Goal: Transaction & Acquisition: Book appointment/travel/reservation

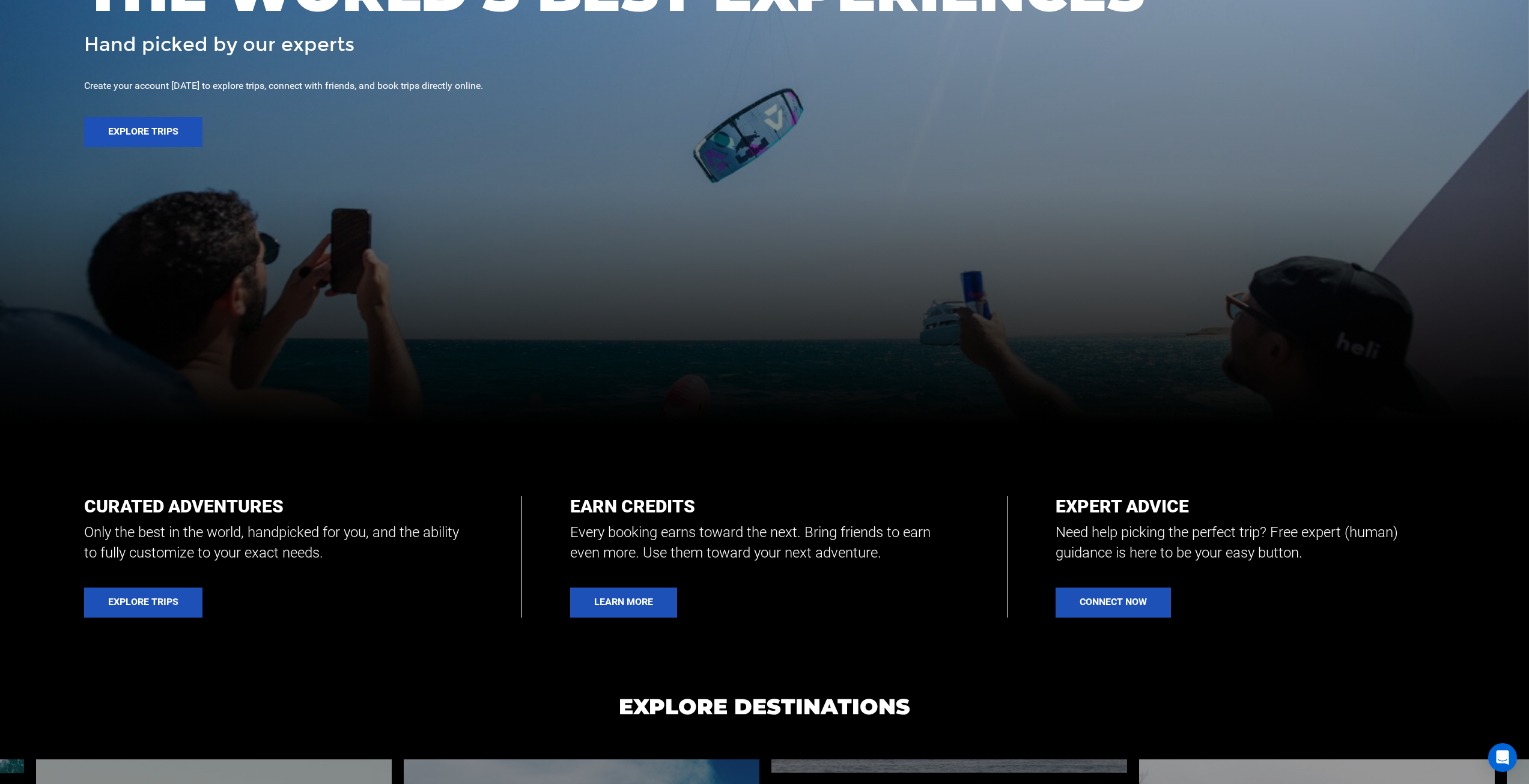
scroll to position [361, 0]
click at [149, 602] on link "Explore Trips" at bounding box center [143, 602] width 118 height 30
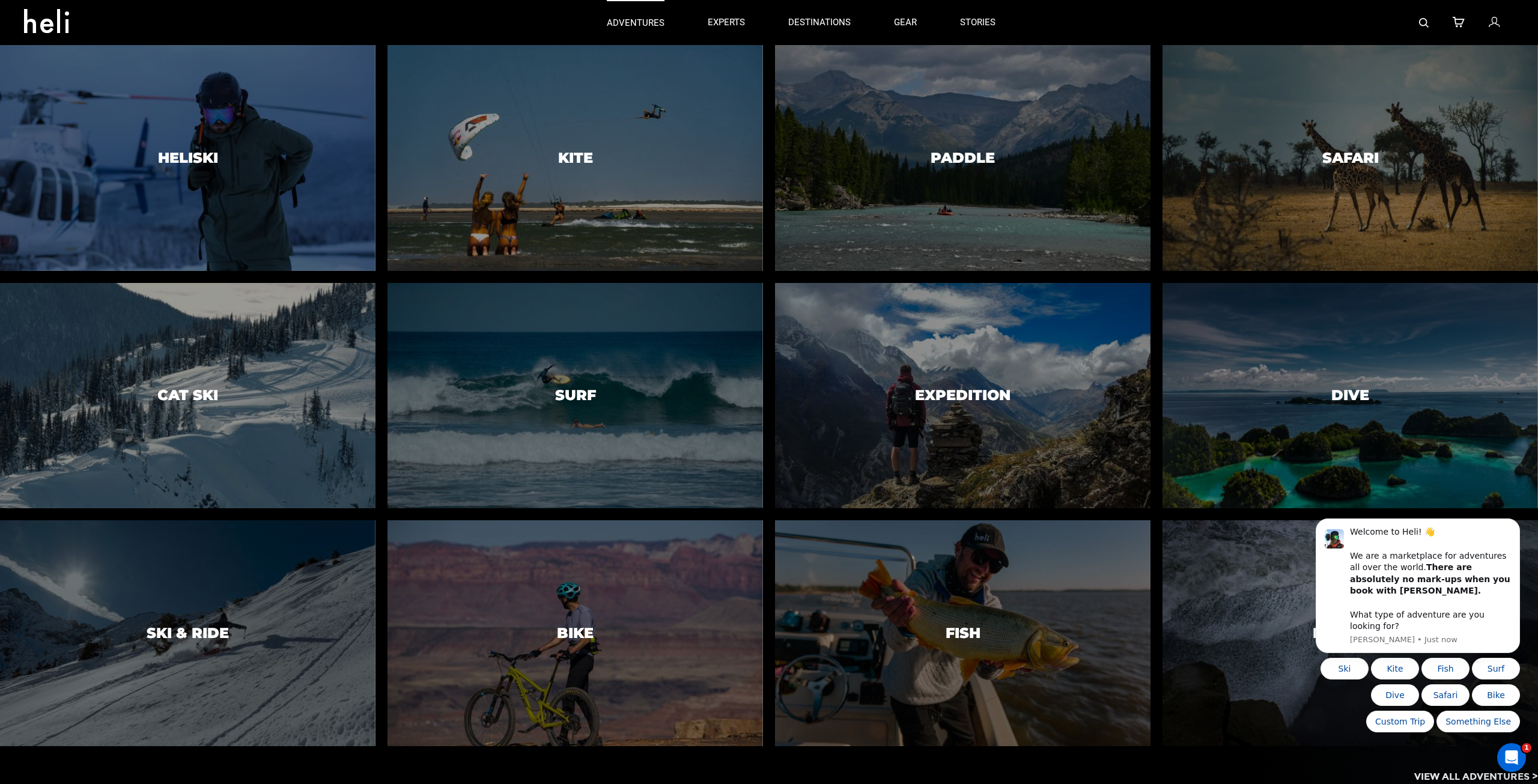
click at [624, 18] on p "adventures" at bounding box center [636, 23] width 58 height 12
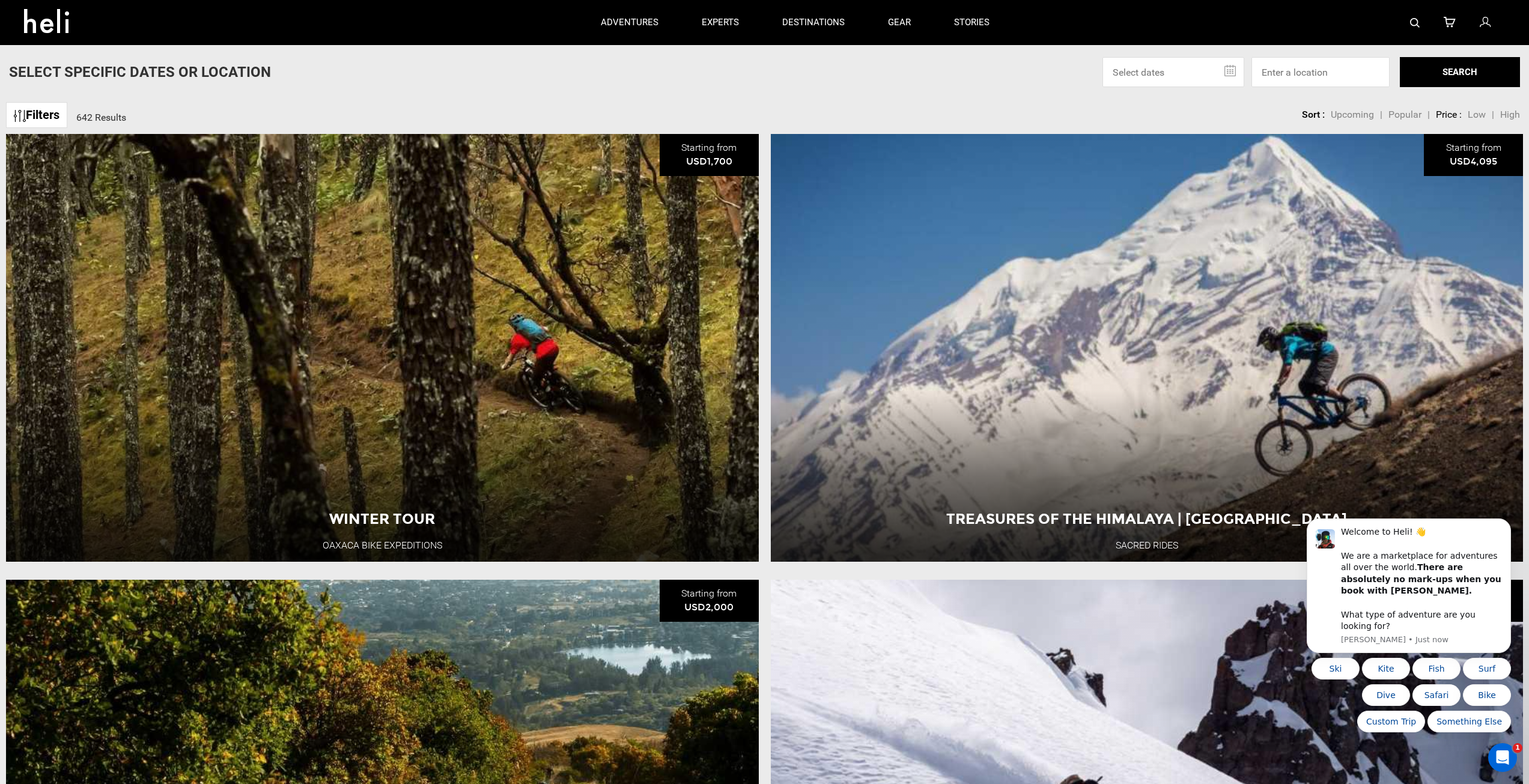
click at [1178, 68] on input "text" at bounding box center [1173, 72] width 142 height 30
click at [1228, 71] on input "text" at bounding box center [1173, 72] width 142 height 30
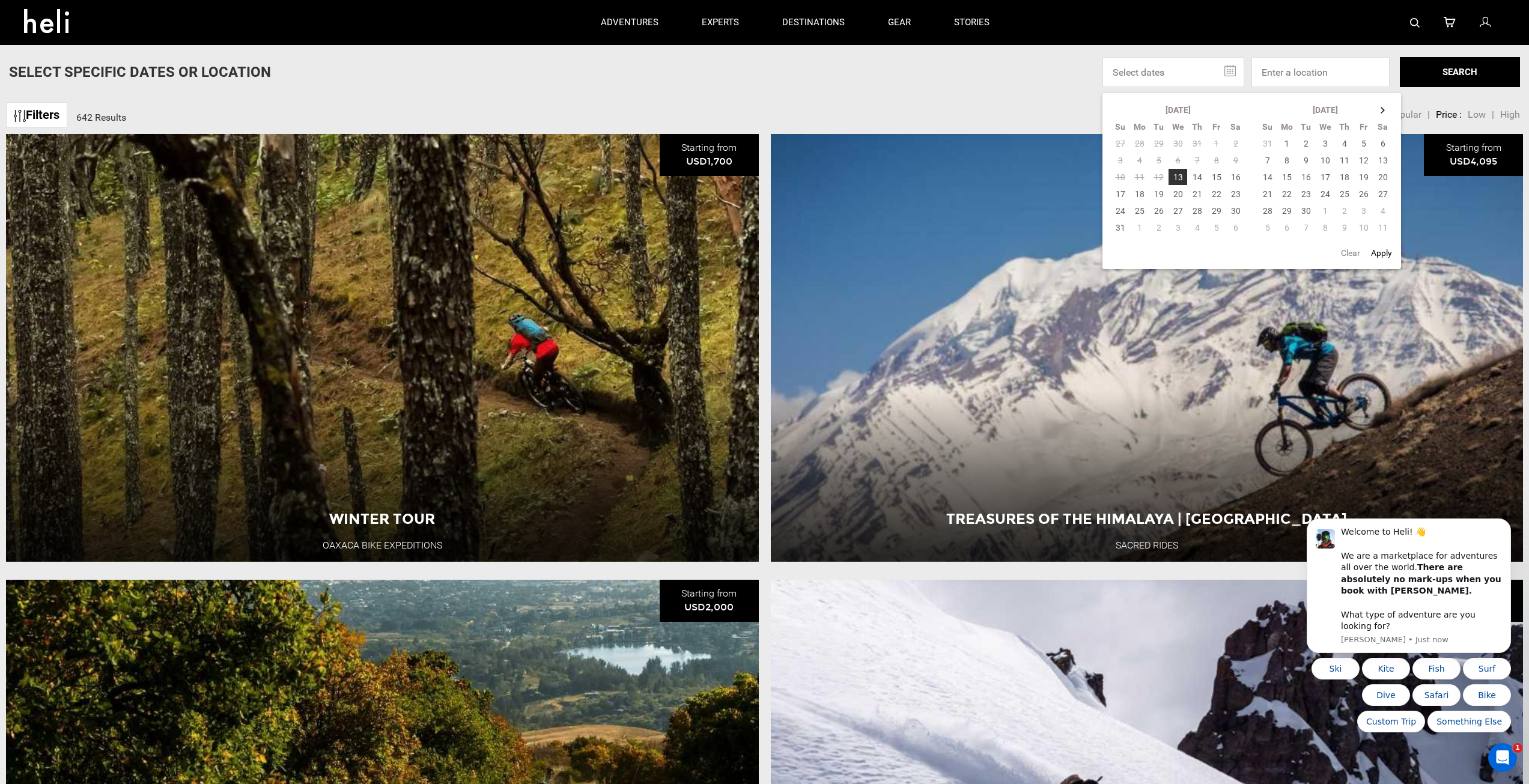
click at [988, 57] on div "Select Specific Dates Or Location [DATE] Su Mo Tu We Th Fr Sa 27 28 29 30 31 1 …" at bounding box center [764, 72] width 1529 height 30
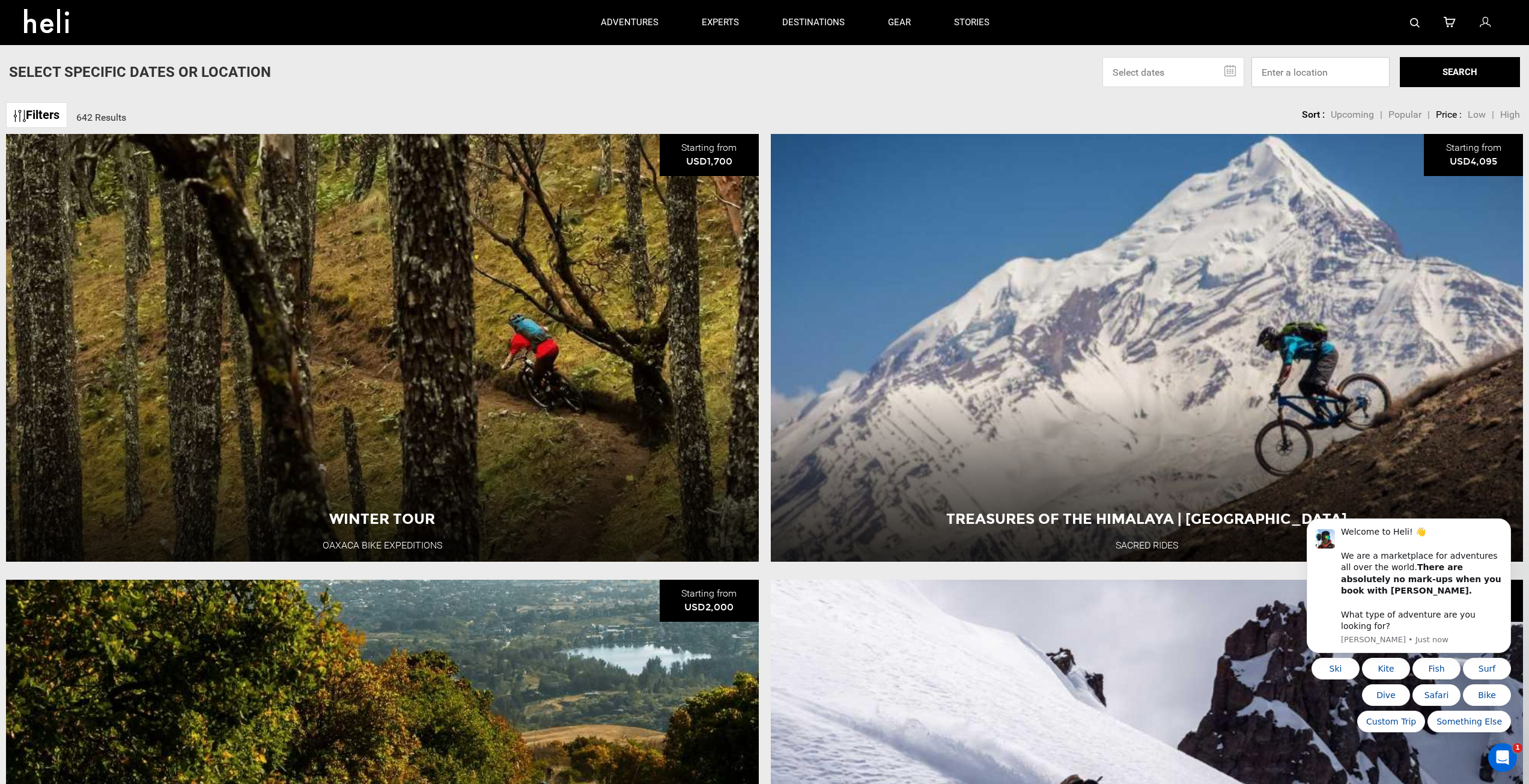
click at [1308, 68] on input at bounding box center [1321, 72] width 138 height 30
drag, startPoint x: 999, startPoint y: 65, endPoint x: 985, endPoint y: 74, distance: 16.6
click at [996, 70] on div "Select Specific Dates Or Location [DATE] Su Mo Tu We Th Fr Sa 27 28 29 30 31 1 …" at bounding box center [764, 72] width 1529 height 30
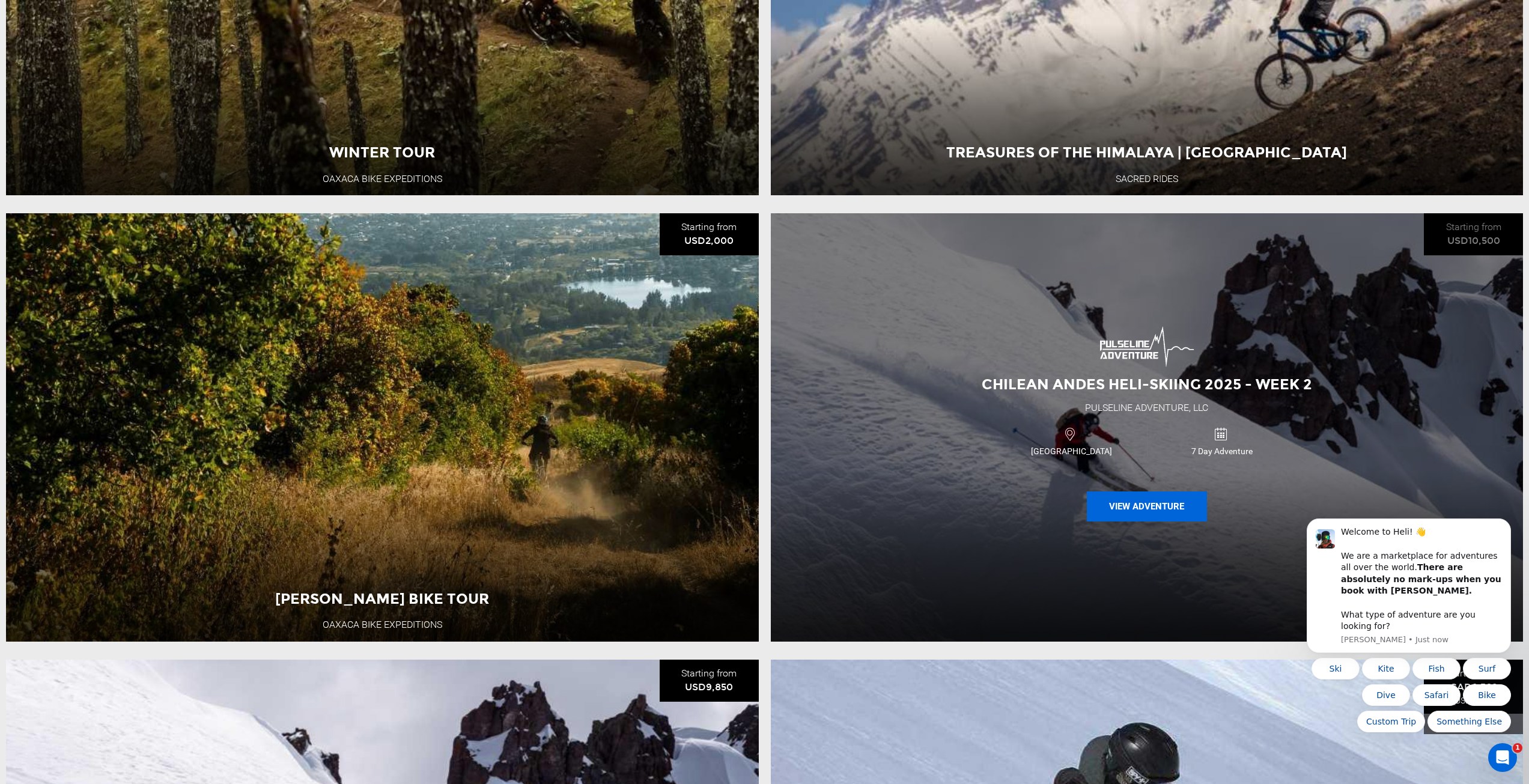
scroll to position [420, 0]
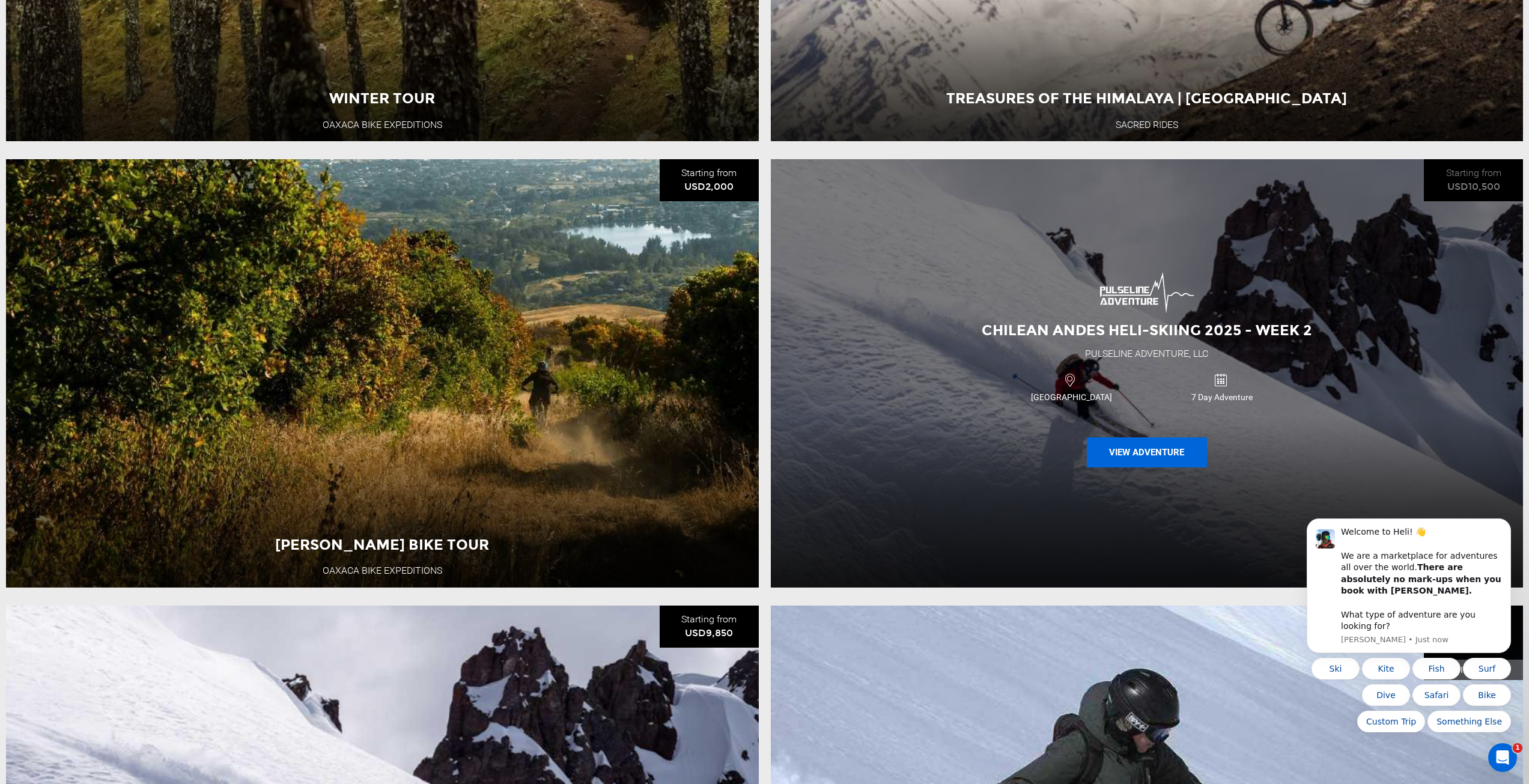
click at [1129, 457] on button "View Adventure" at bounding box center [1147, 452] width 120 height 30
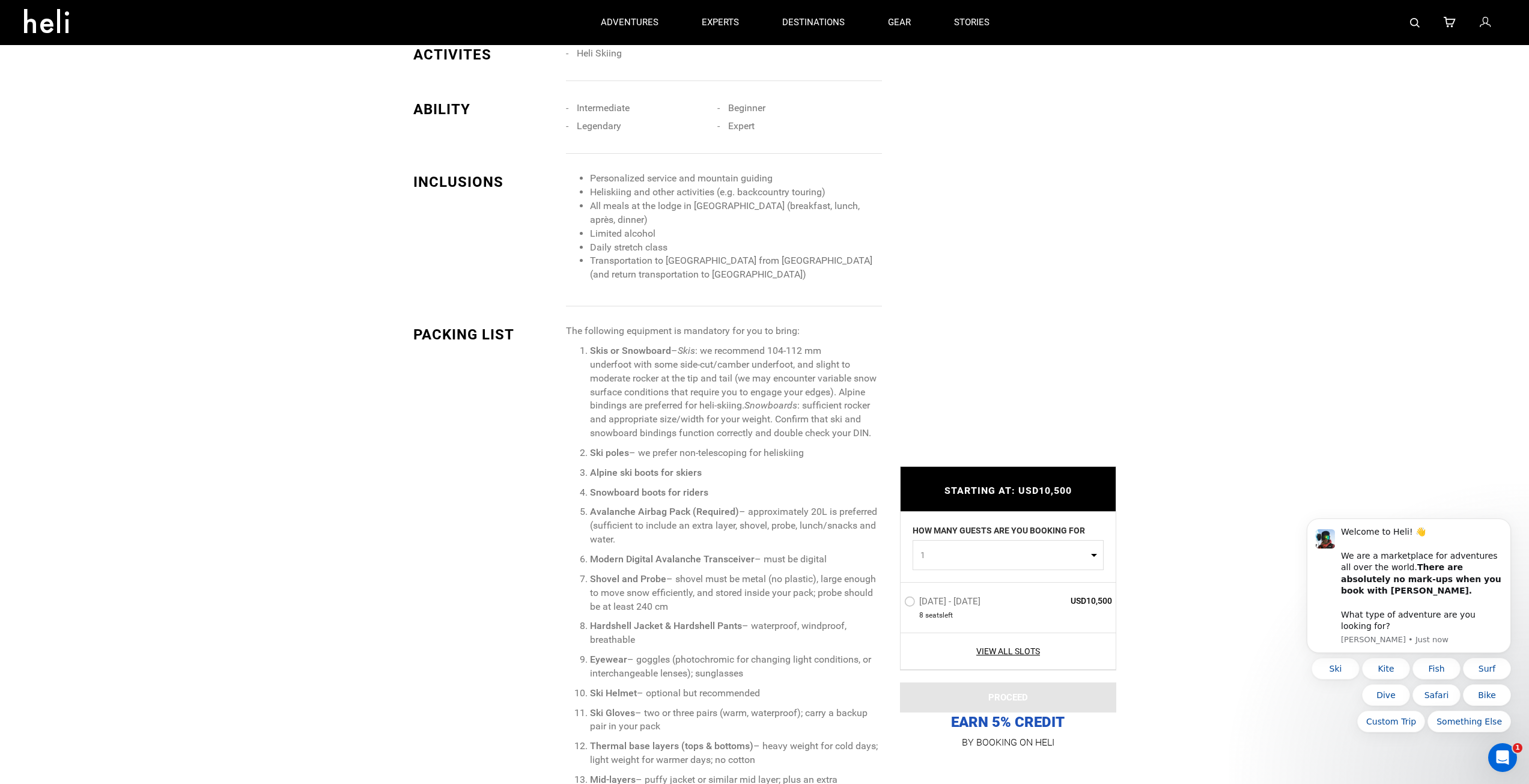
scroll to position [1201, 0]
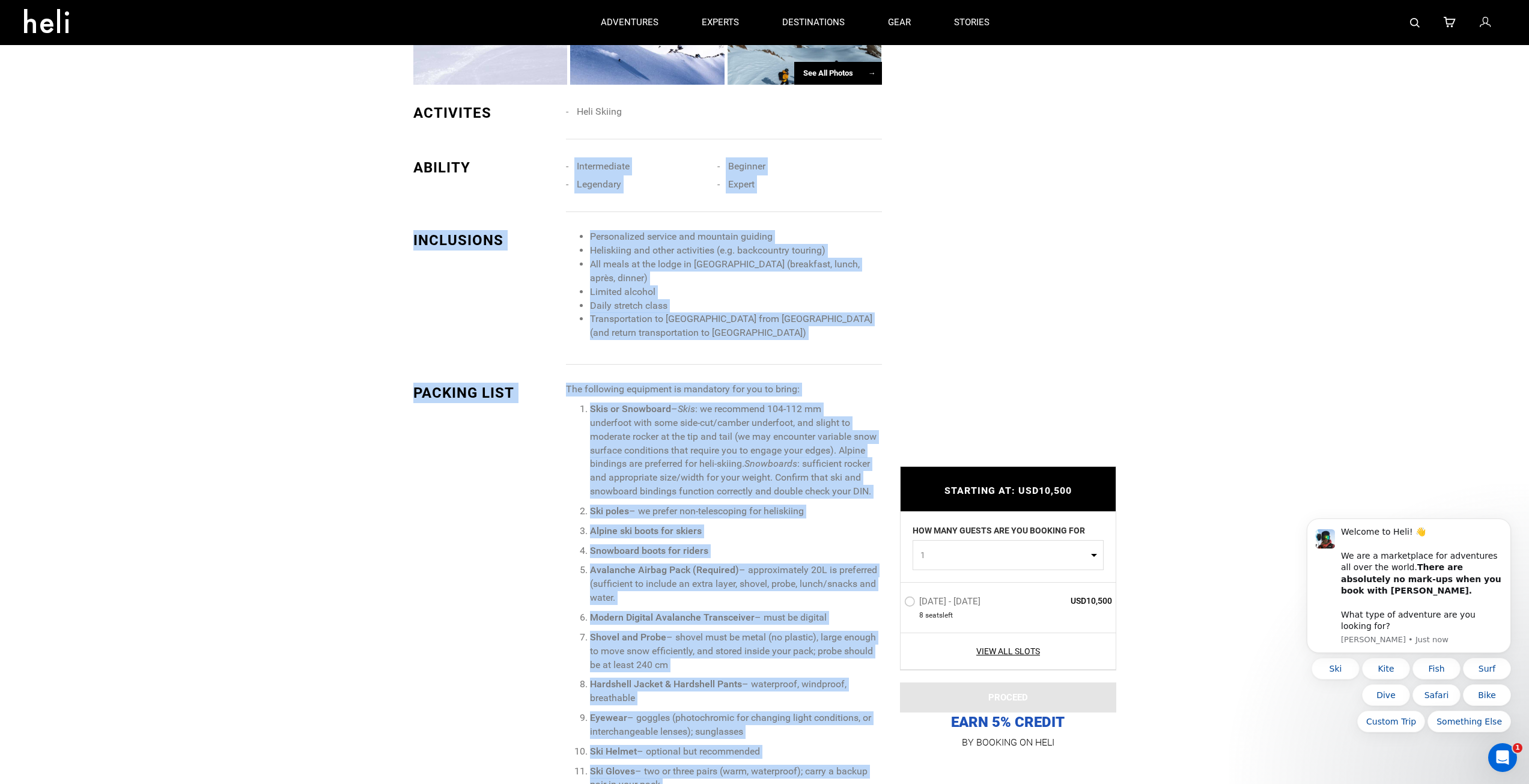
drag, startPoint x: 410, startPoint y: 111, endPoint x: 559, endPoint y: 195, distance: 171.0
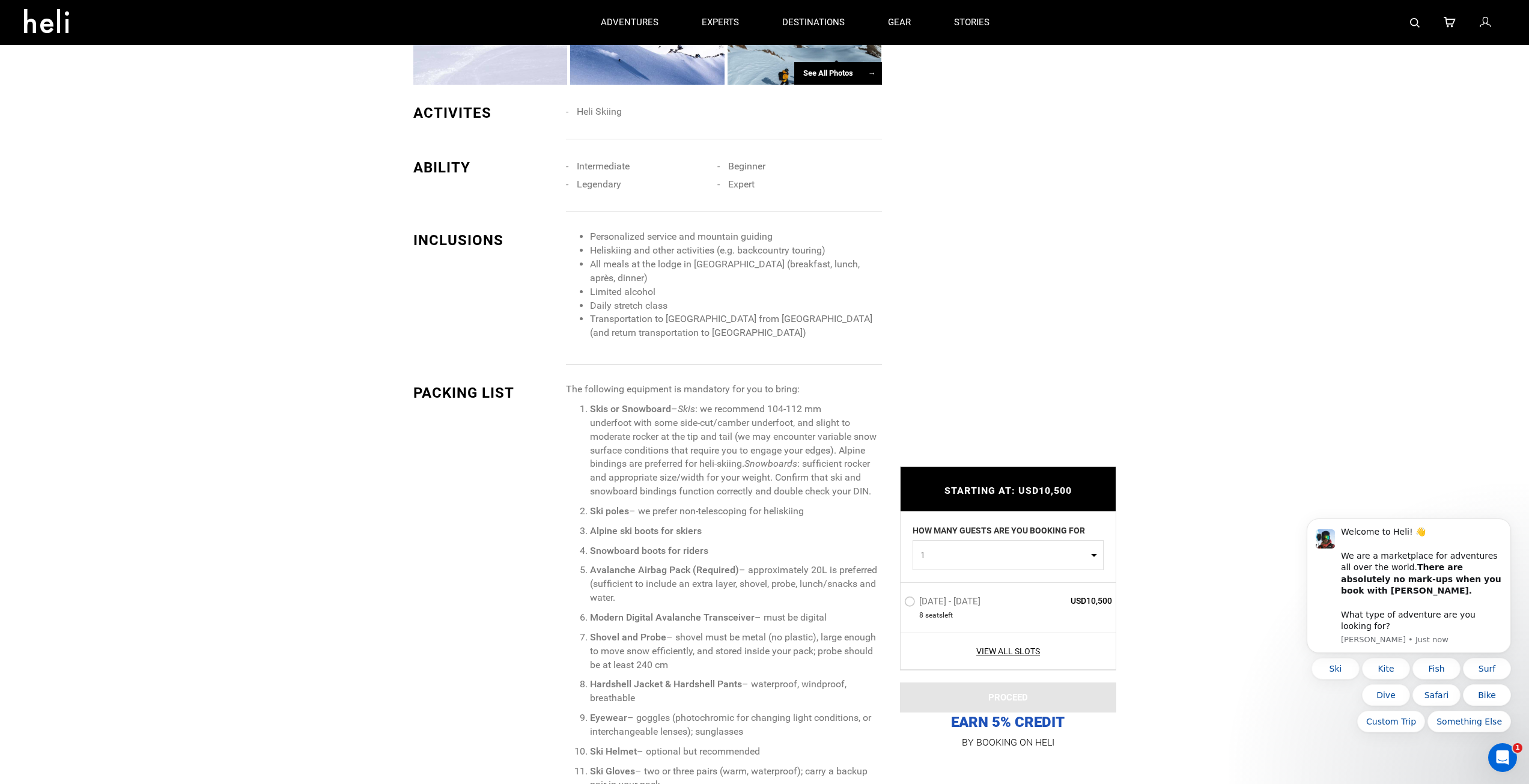
click at [559, 195] on div "ABILITY Intermediate Beginner Legendary Expert" at bounding box center [647, 184] width 486 height 55
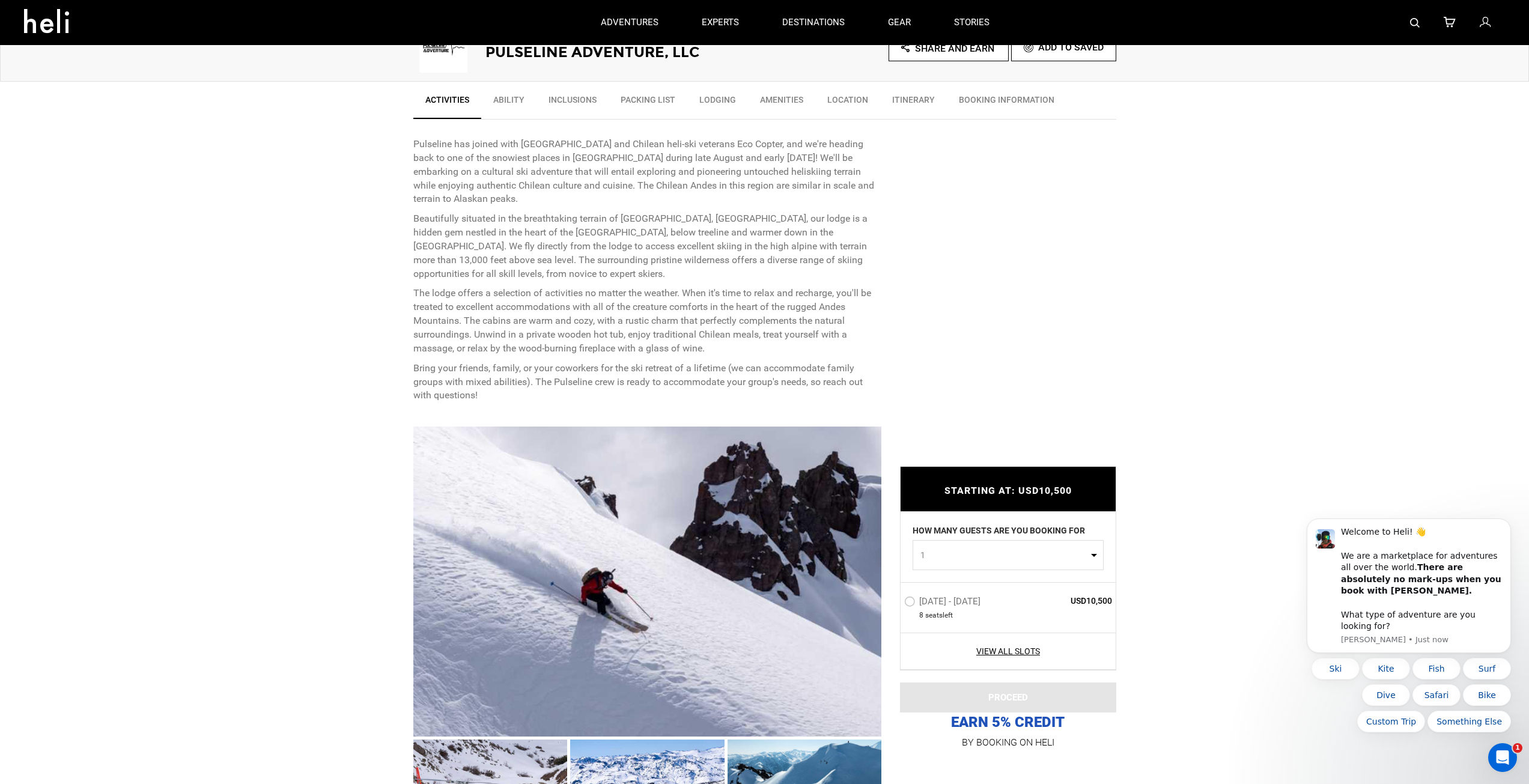
scroll to position [240, 0]
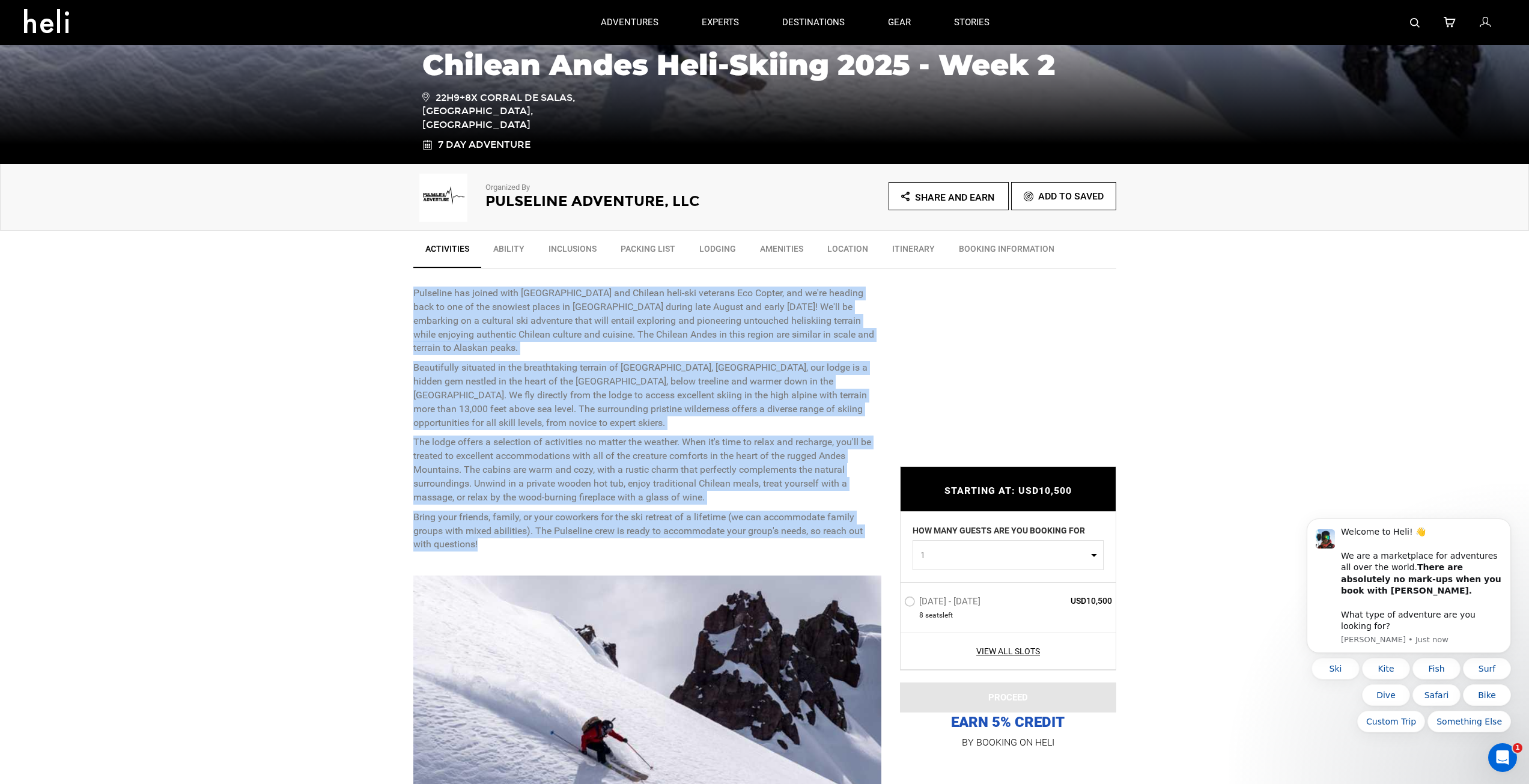
drag, startPoint x: 409, startPoint y: 292, endPoint x: 512, endPoint y: 548, distance: 275.9
click at [568, 429] on p "Beautifully situated in the breathtaking terrain of [GEOGRAPHIC_DATA], [GEOGRAP…" at bounding box center [647, 395] width 469 height 68
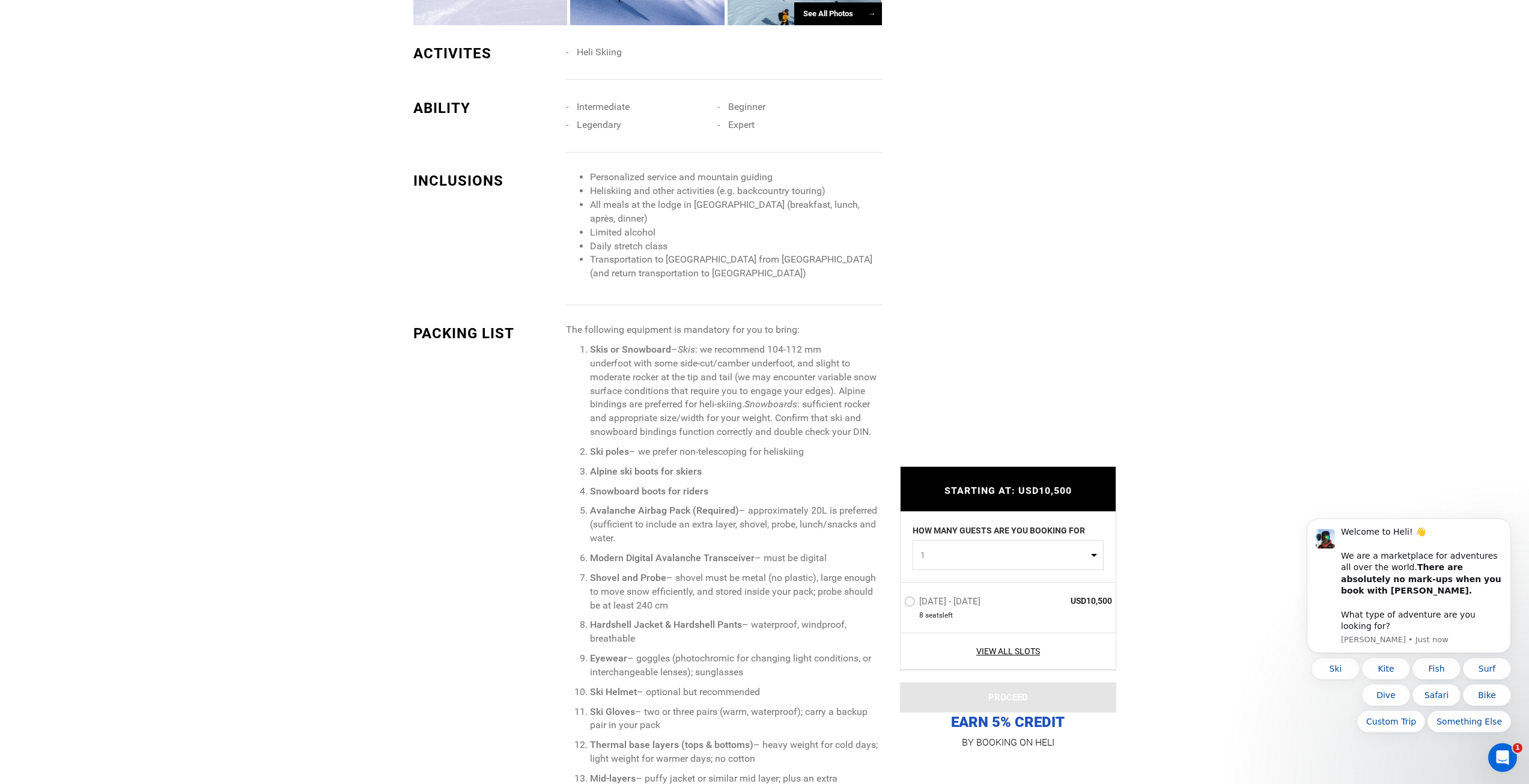
scroll to position [1262, 0]
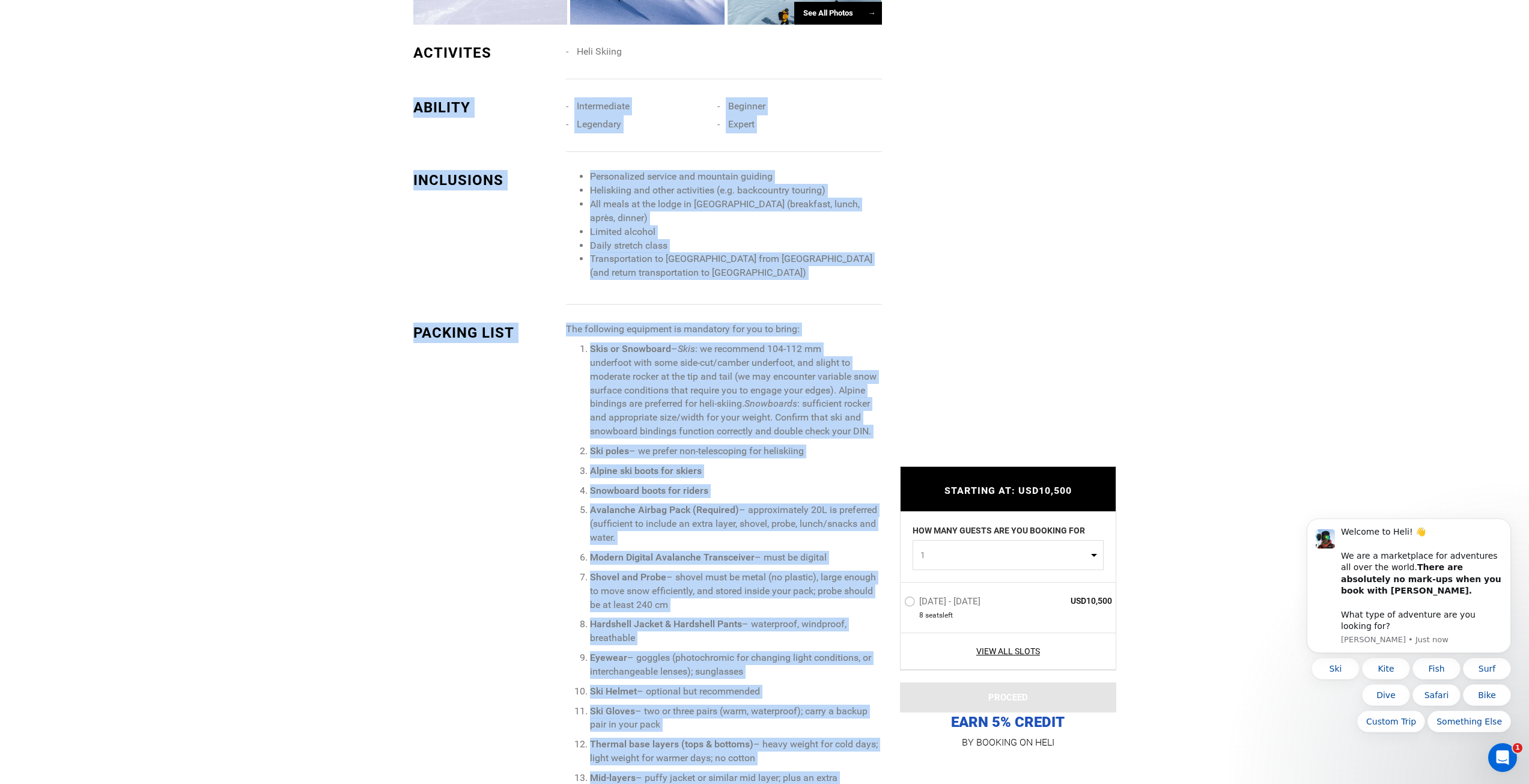
drag, startPoint x: 407, startPoint y: 48, endPoint x: 541, endPoint y: 91, distance: 140.7
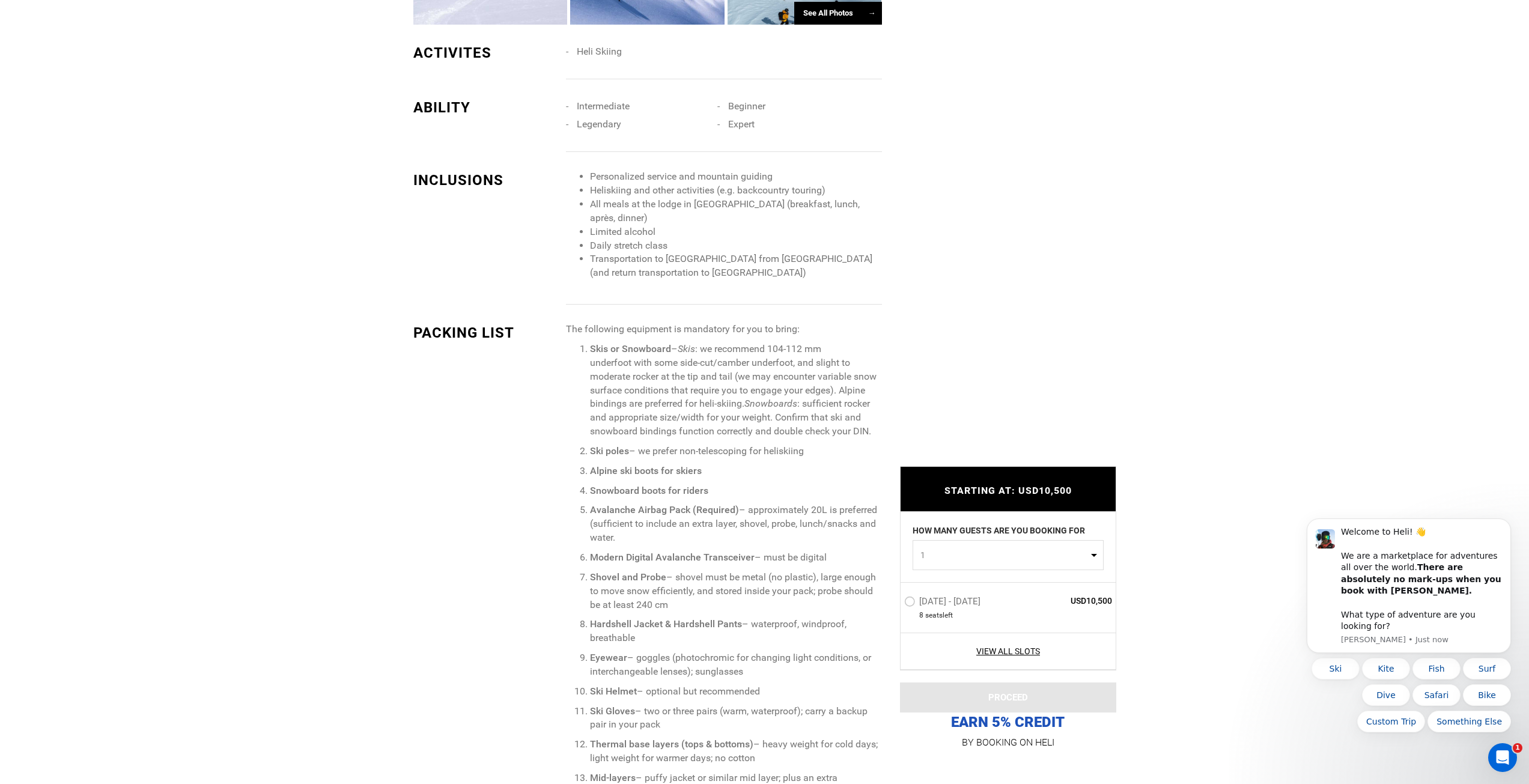
click at [541, 91] on div "ABILITY Intermediate Beginner Legendary Expert" at bounding box center [647, 116] width 469 height 73
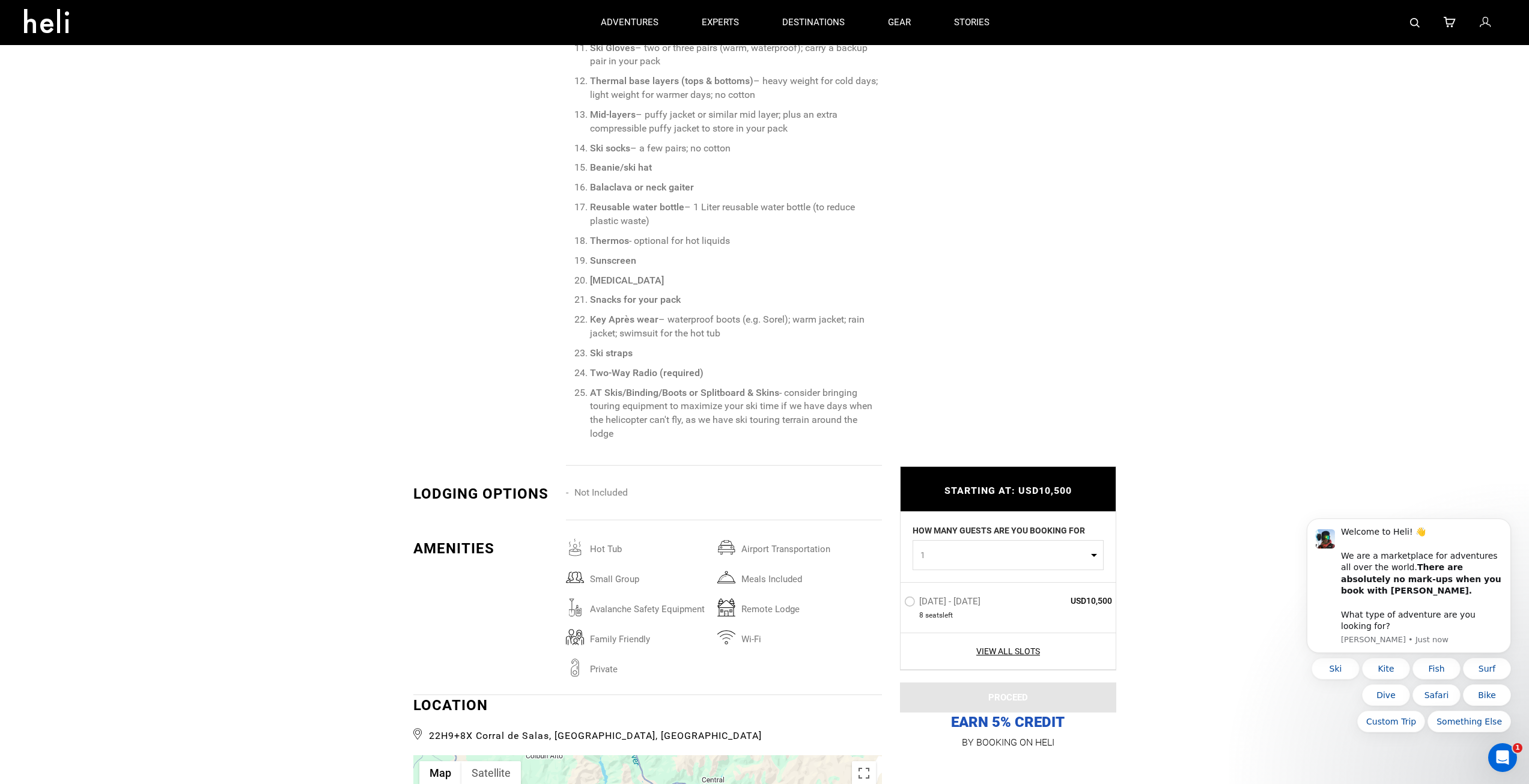
scroll to position [1922, 0]
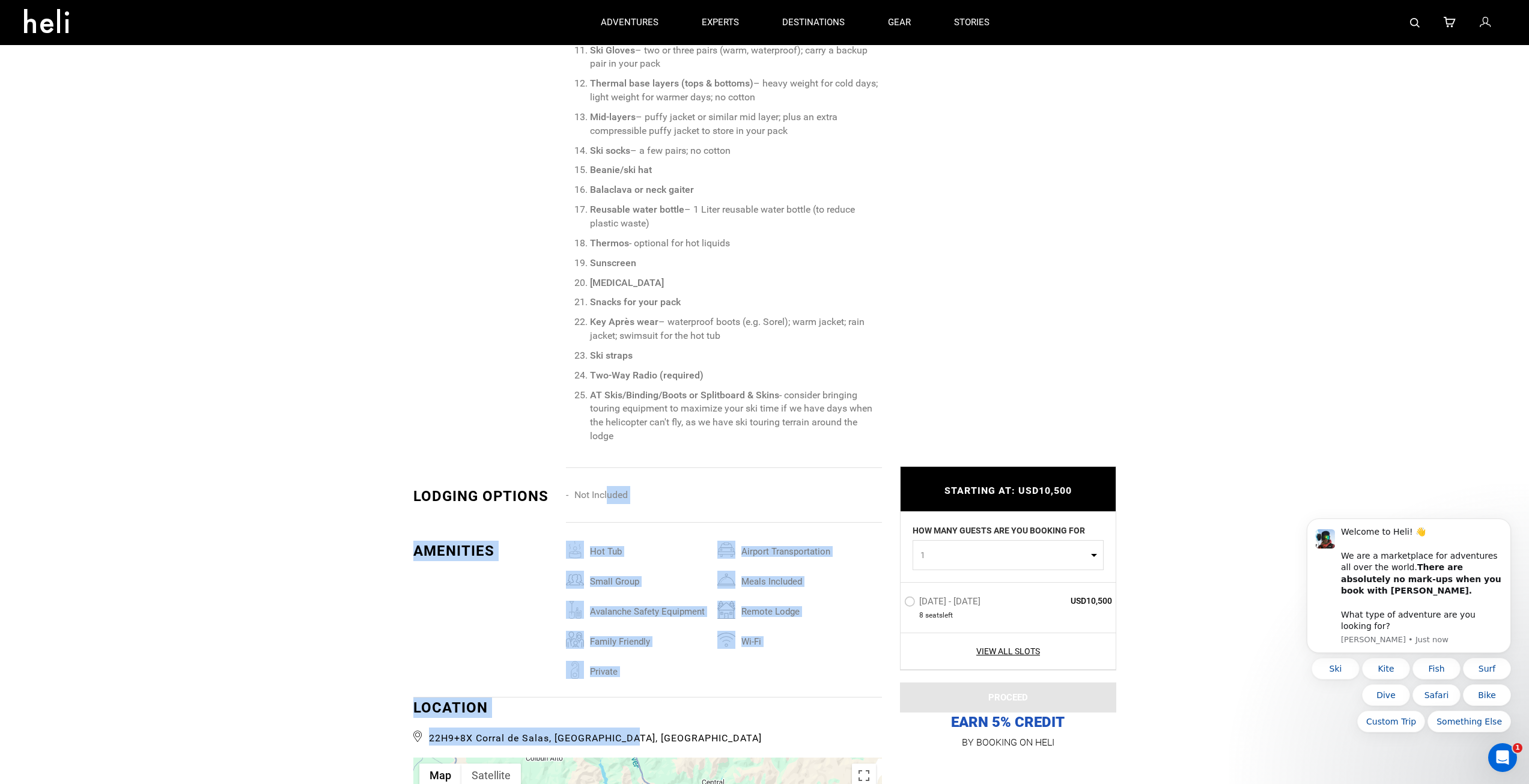
drag, startPoint x: 413, startPoint y: 497, endPoint x: 608, endPoint y: 496, distance: 195.0
click at [608, 496] on div "Activities Ability Inclusions Packing List Lodging Amenities Location Itinerary…" at bounding box center [764, 276] width 1529 height 3455
click at [612, 496] on li "Not Included" at bounding box center [642, 494] width 152 height 18
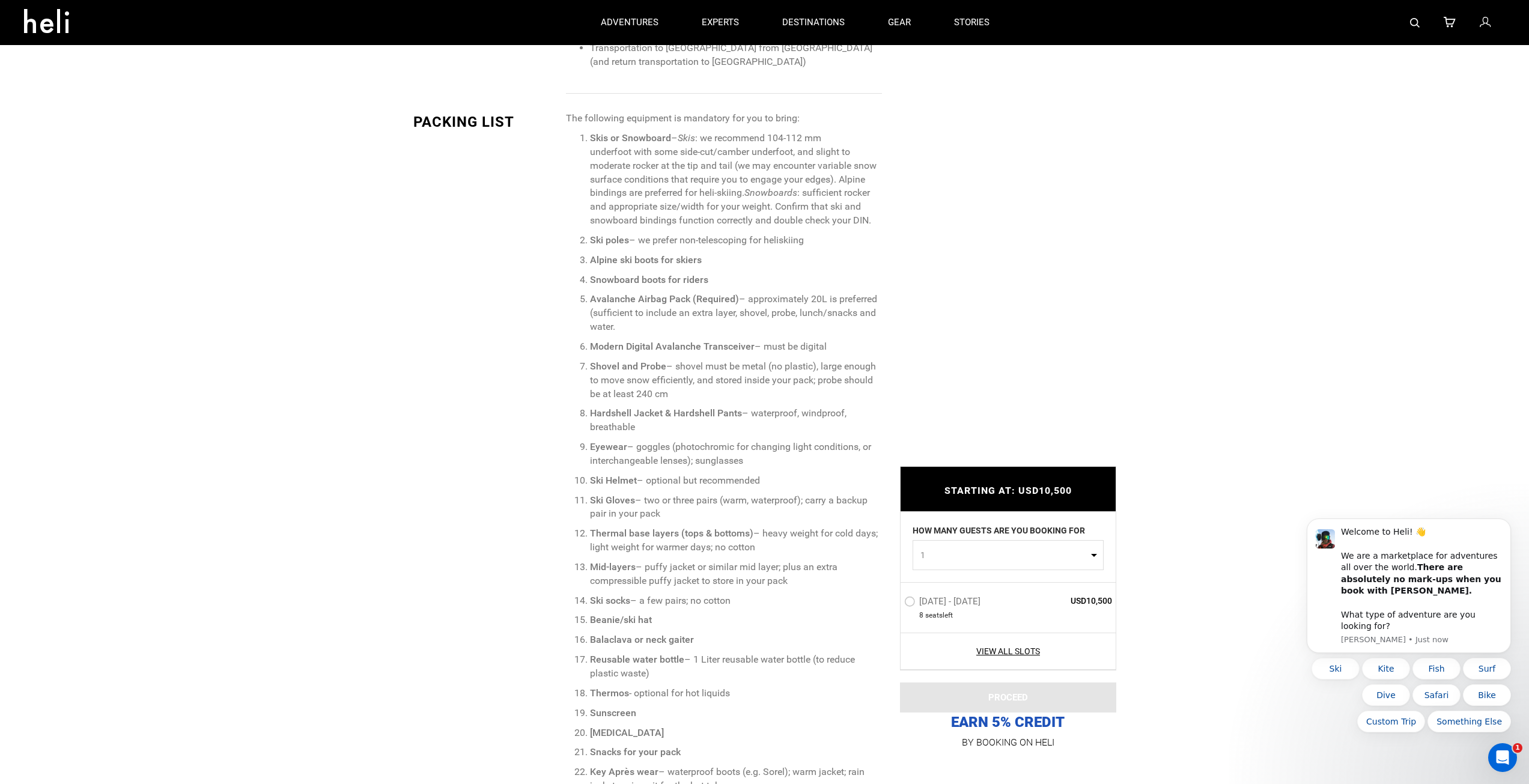
scroll to position [1442, 0]
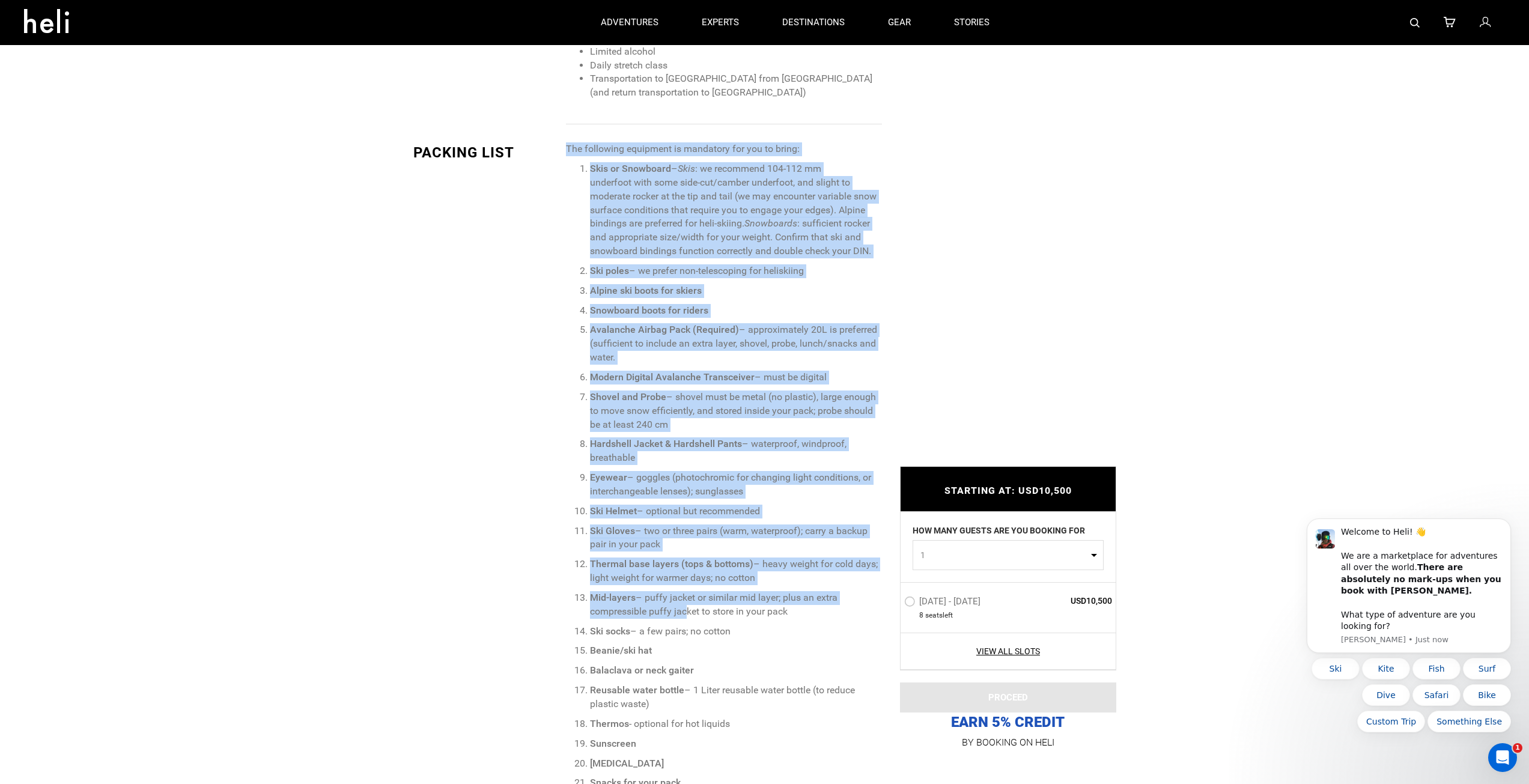
drag, startPoint x: 568, startPoint y: 147, endPoint x: 677, endPoint y: 615, distance: 480.5
click at [680, 615] on span "The following equipment is mandatory for you to bring: Skis or Snowboard – Skis…" at bounding box center [724, 533] width 316 height 782
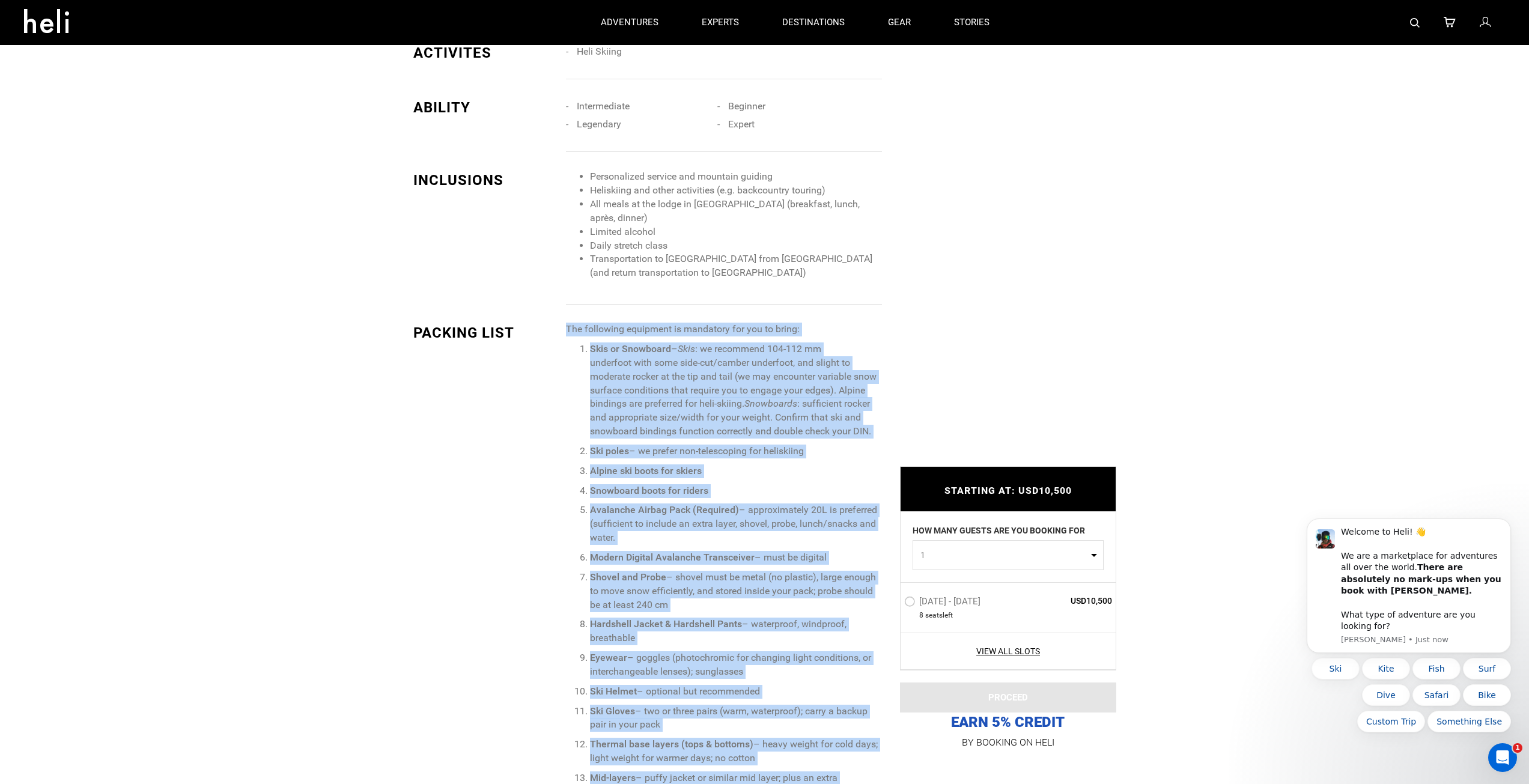
scroll to position [1081, 0]
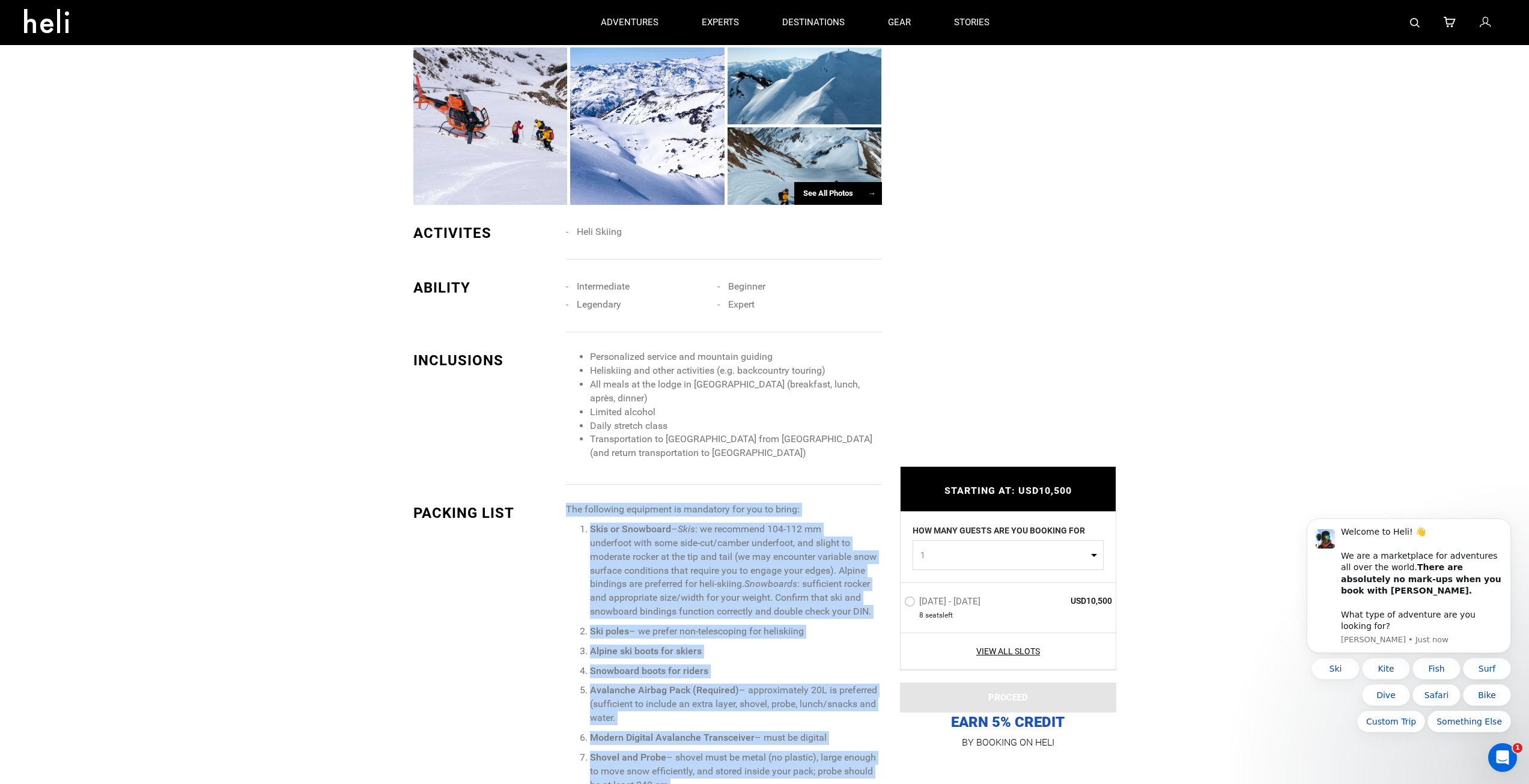
click at [671, 536] on p "Skis or Snowboard – Skis : we recommend 104-112 mm underfoot with some side-cut…" at bounding box center [736, 571] width 292 height 96
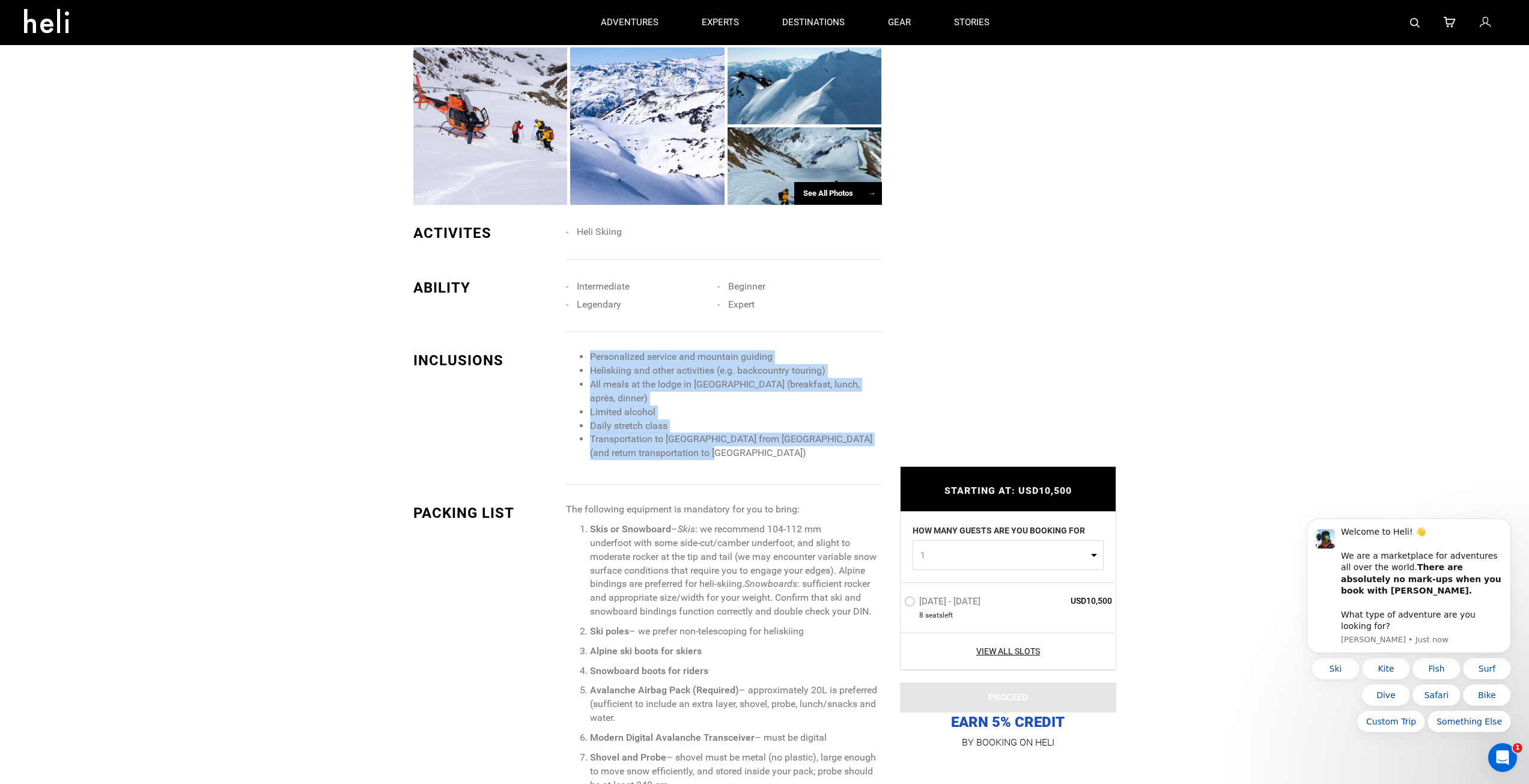
drag, startPoint x: 717, startPoint y: 451, endPoint x: 582, endPoint y: 359, distance: 163.4
click at [582, 359] on ul "Personalized service and mountain guiding Heliskiing and other activities (e.g.…" at bounding box center [724, 405] width 316 height 110
click at [613, 355] on li "Personalized service and mountain guiding" at bounding box center [736, 357] width 292 height 14
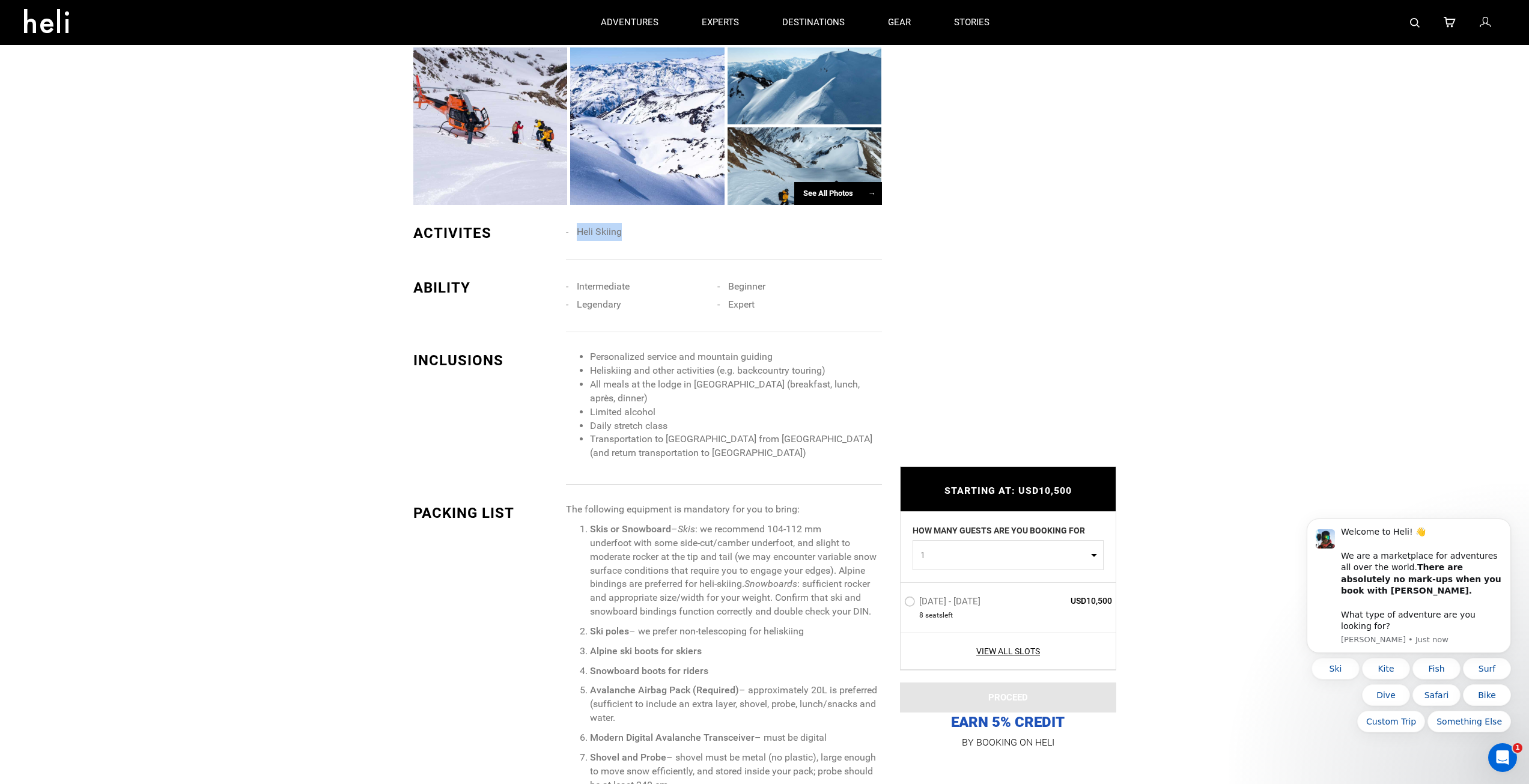
drag, startPoint x: 629, startPoint y: 229, endPoint x: 578, endPoint y: 232, distance: 51.1
click at [578, 232] on li "Heli Skiing" at bounding box center [642, 232] width 152 height 18
click at [654, 336] on div "INCLUSIONS Personalized service and mountain guiding Heliskiing and other activ…" at bounding box center [647, 409] width 469 height 153
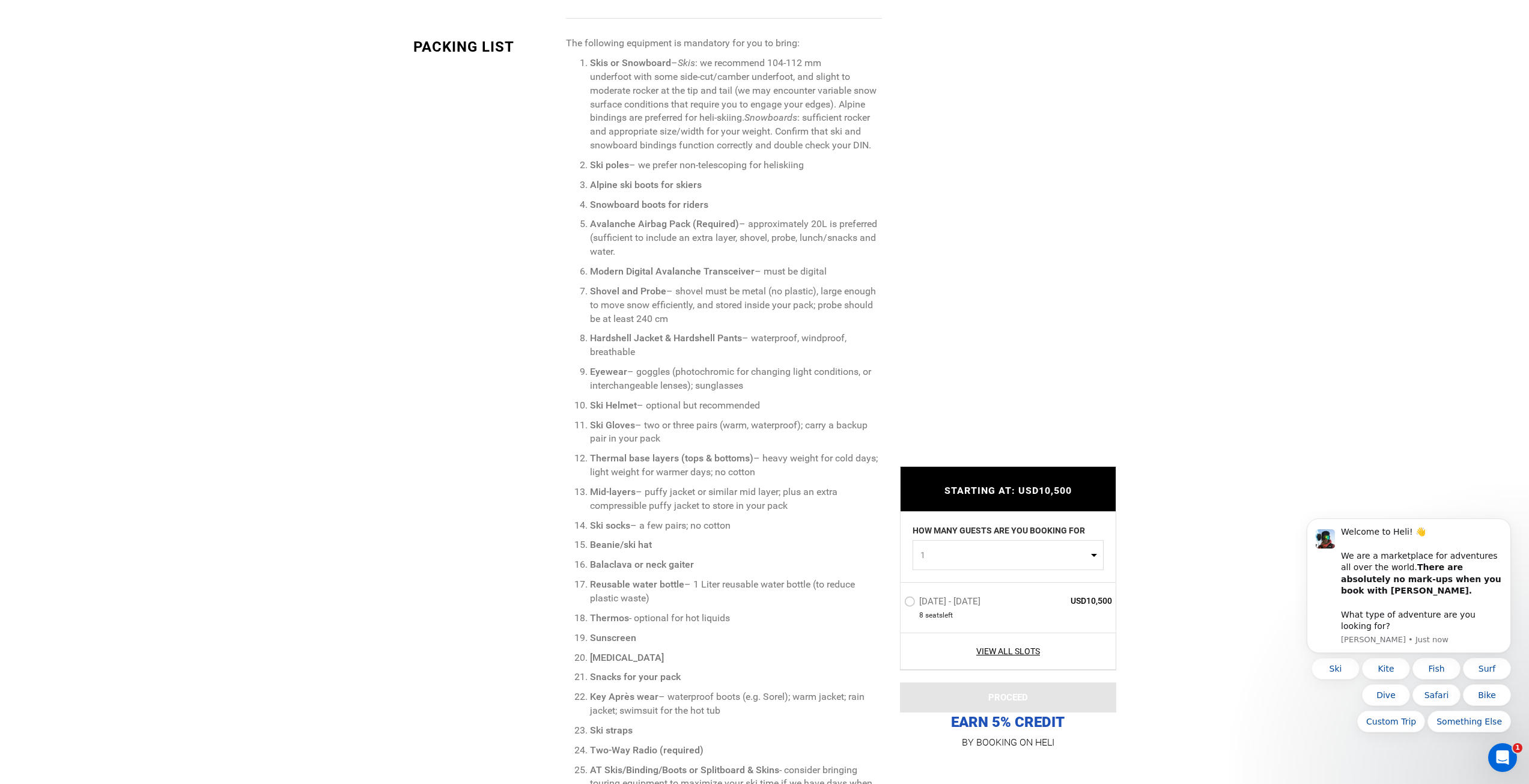
scroll to position [1562, 0]
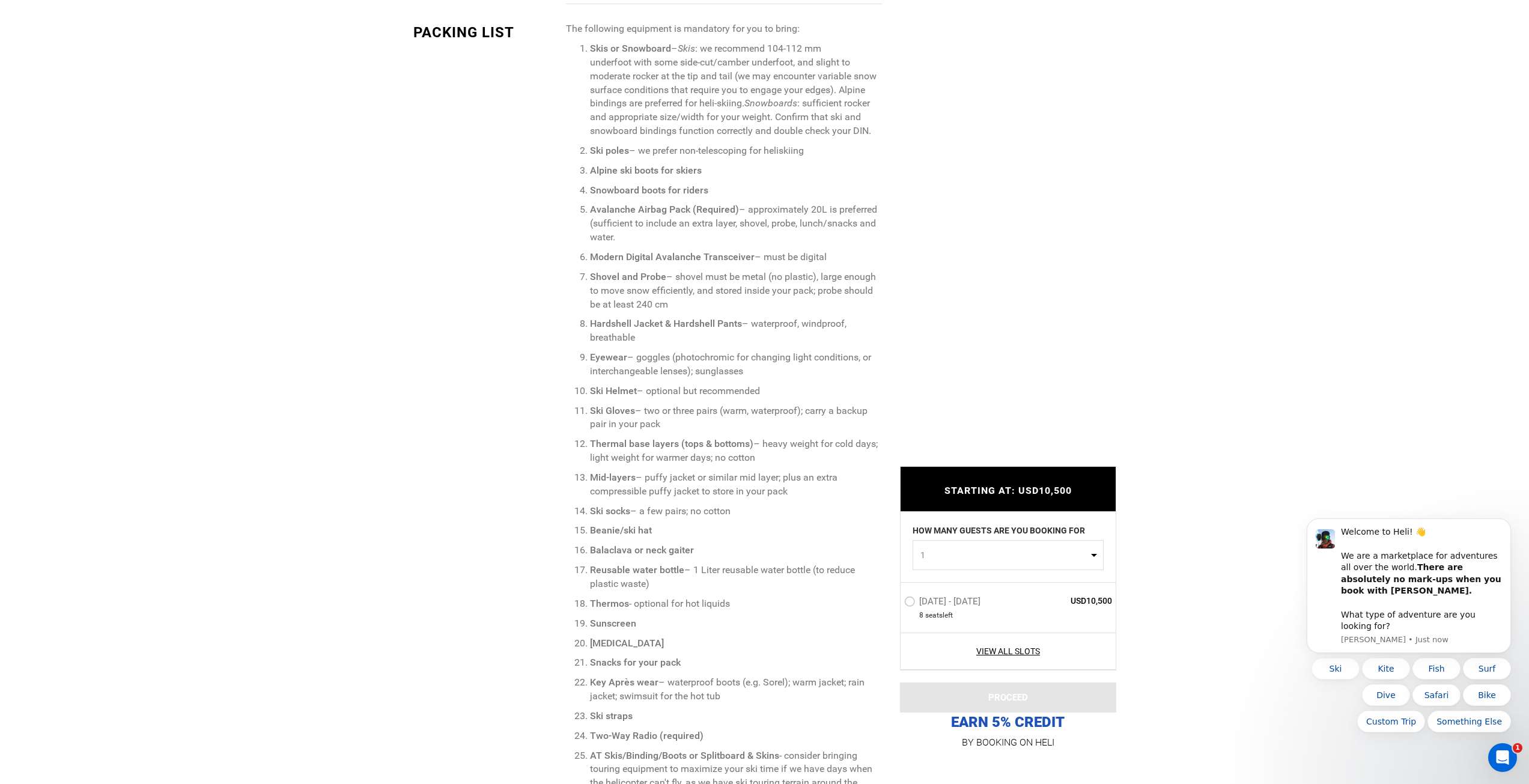
click at [912, 600] on label "[DATE] - [DATE]" at bounding box center [944, 603] width 80 height 14
click at [896, 600] on input "[DATE] - [DATE]" at bounding box center [896, 606] width 0 height 26
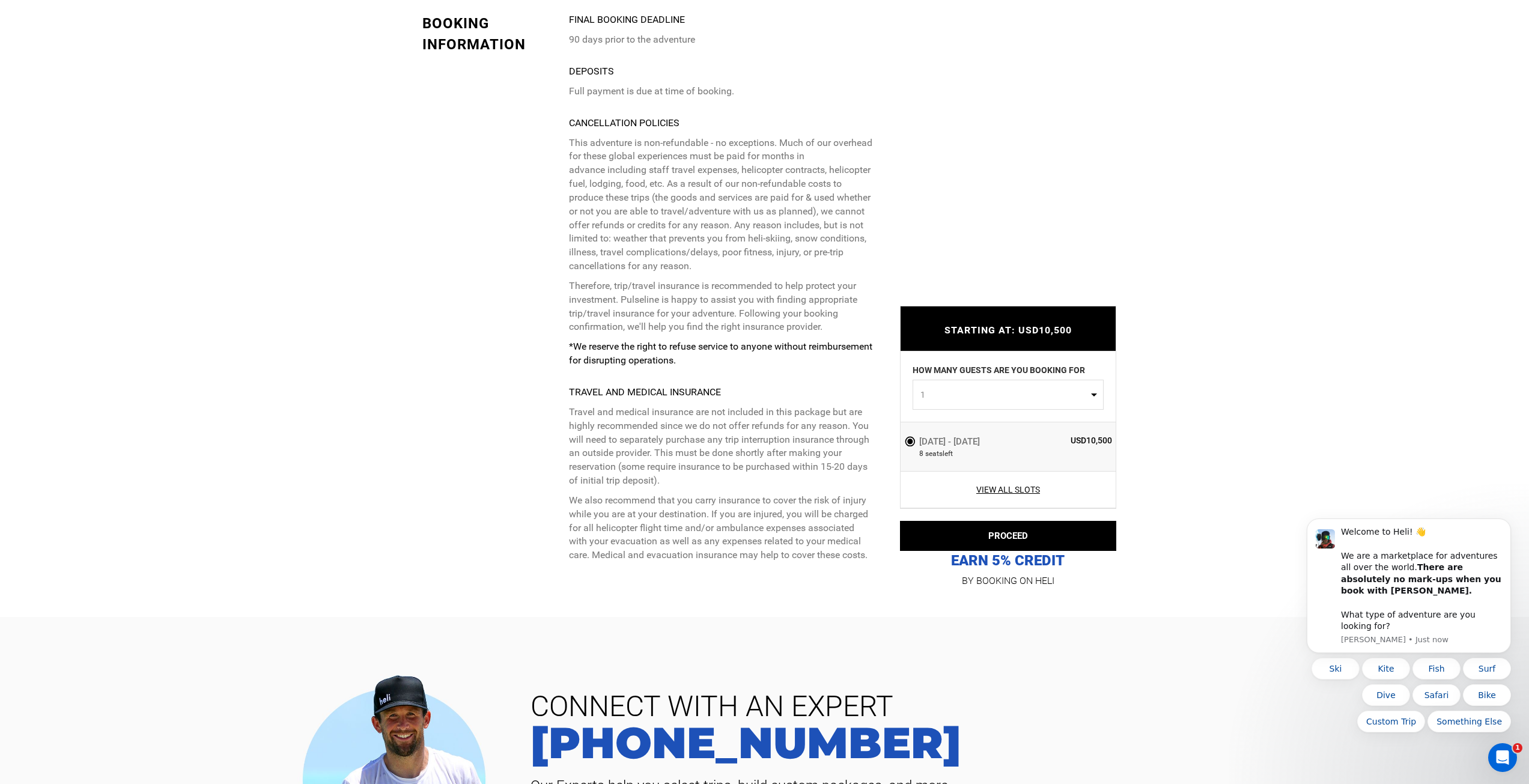
scroll to position [3424, 0]
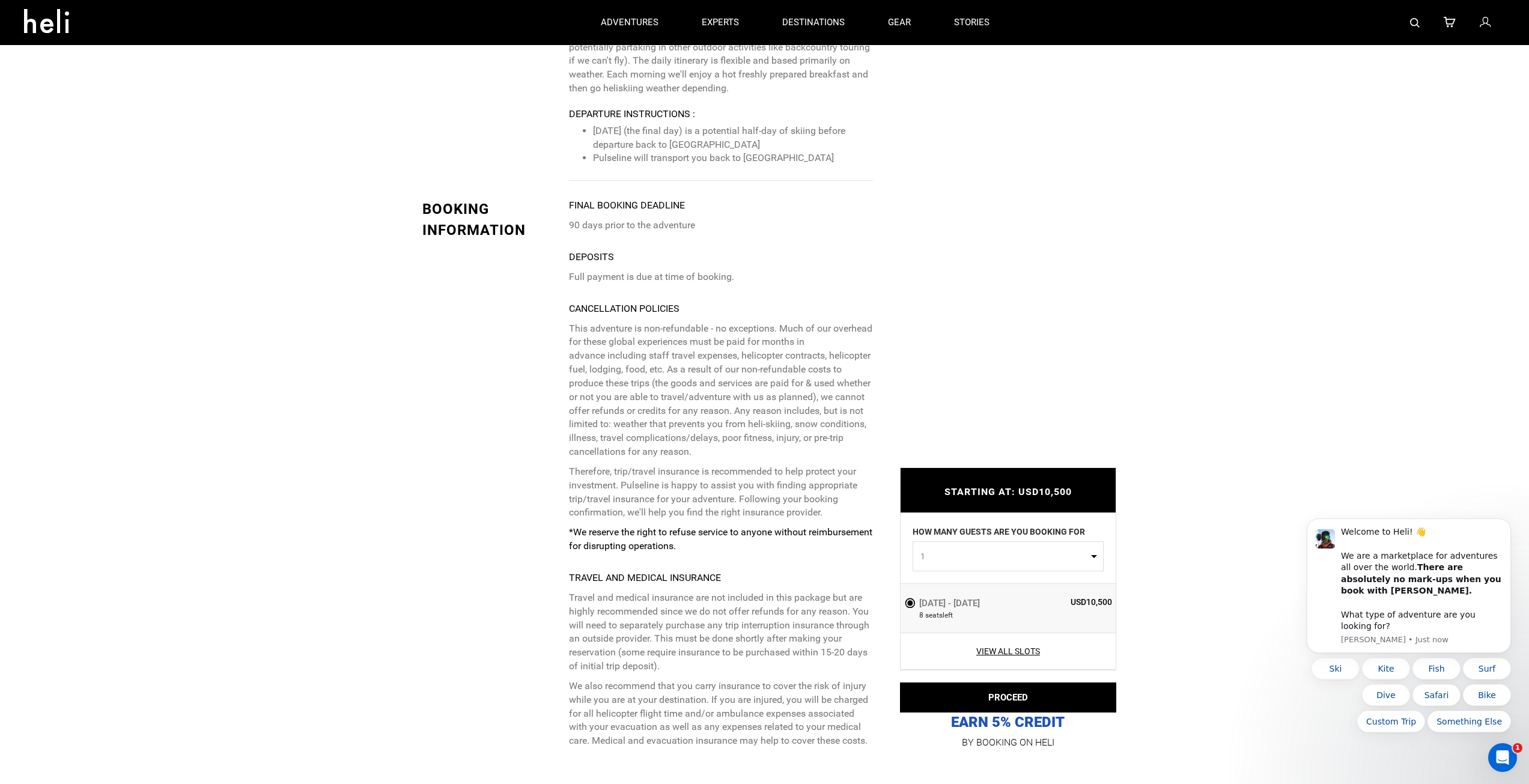
drag, startPoint x: 777, startPoint y: 542, endPoint x: 776, endPoint y: 534, distance: 8.1
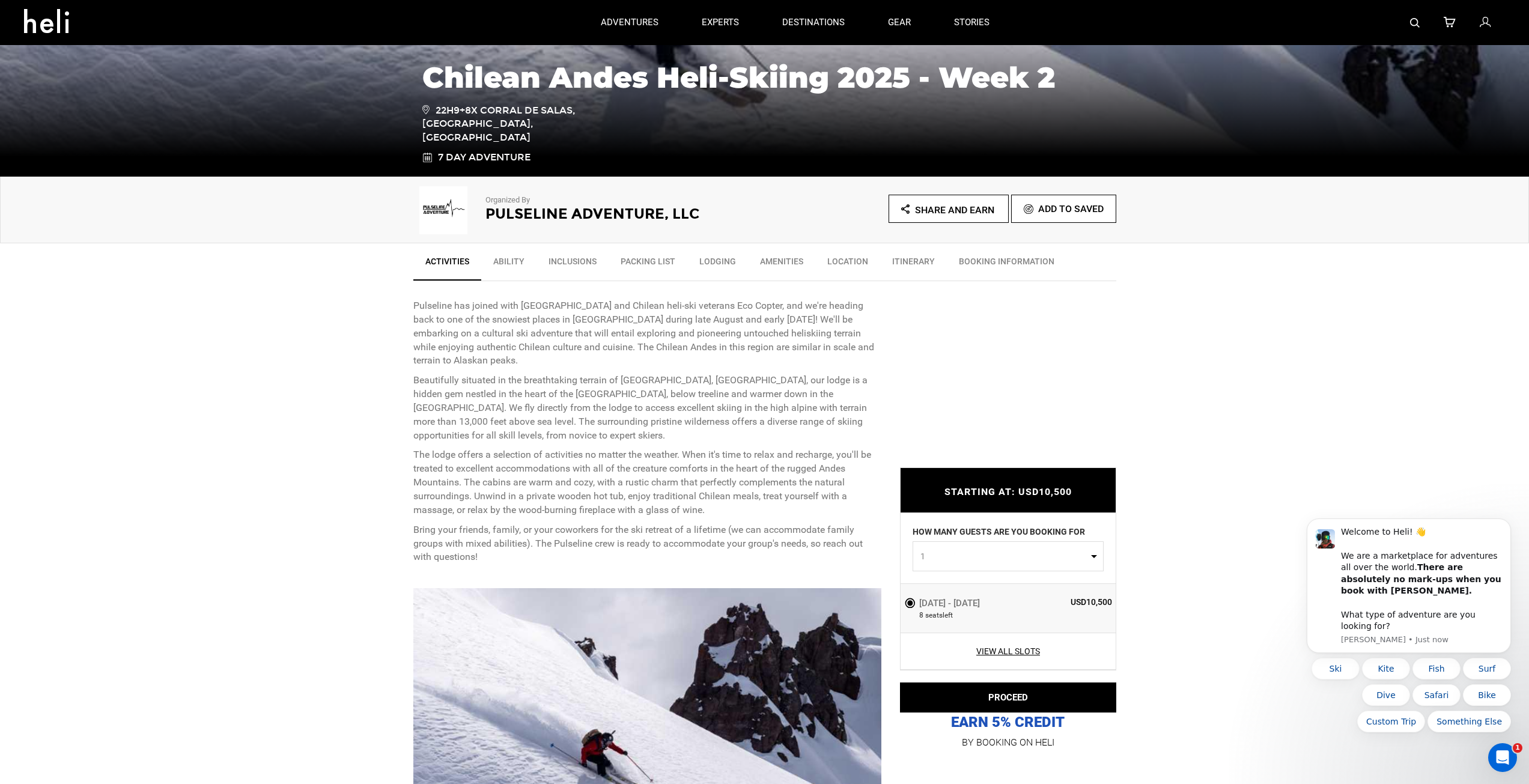
scroll to position [0, 0]
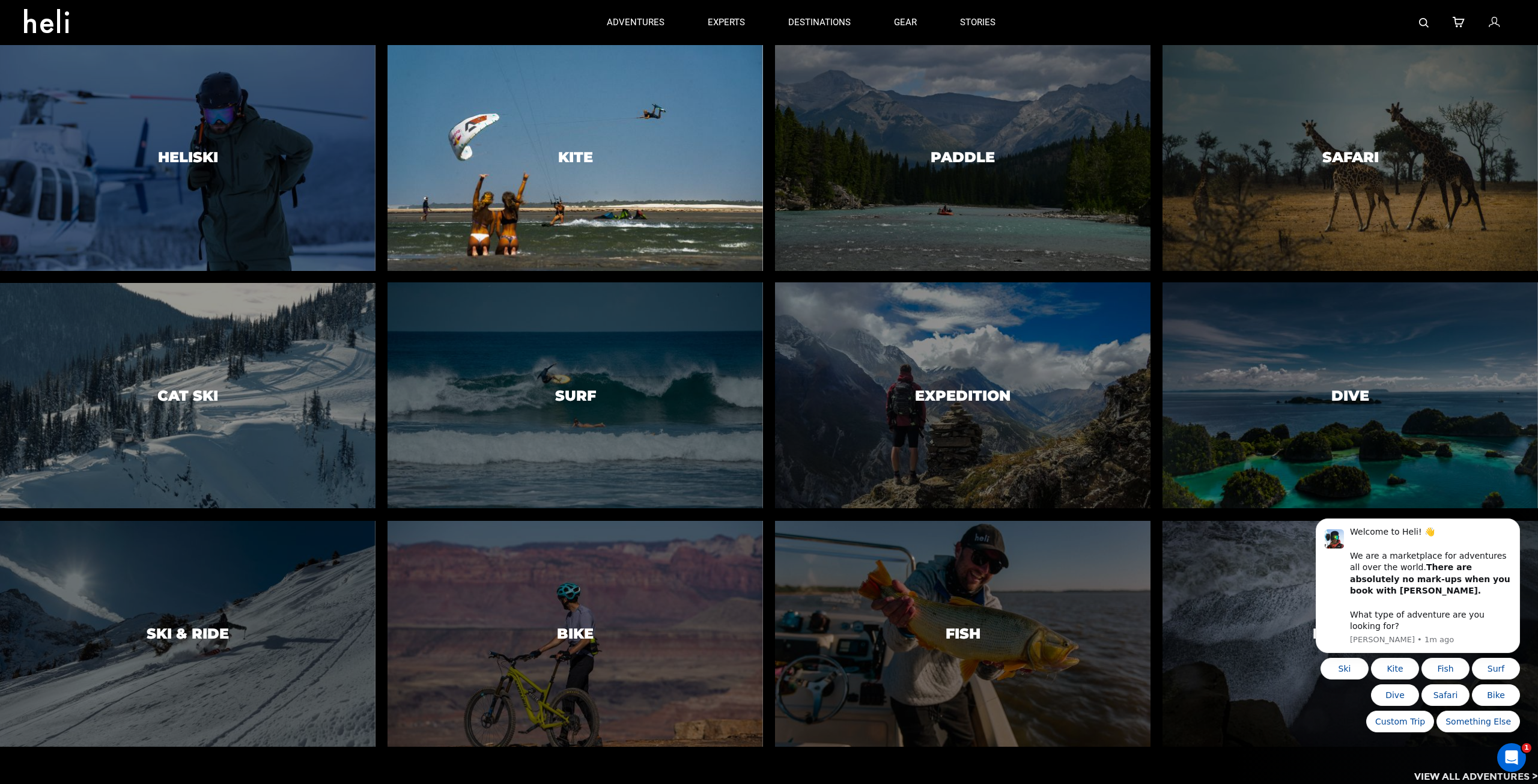
click at [595, 203] on div at bounding box center [576, 157] width 383 height 230
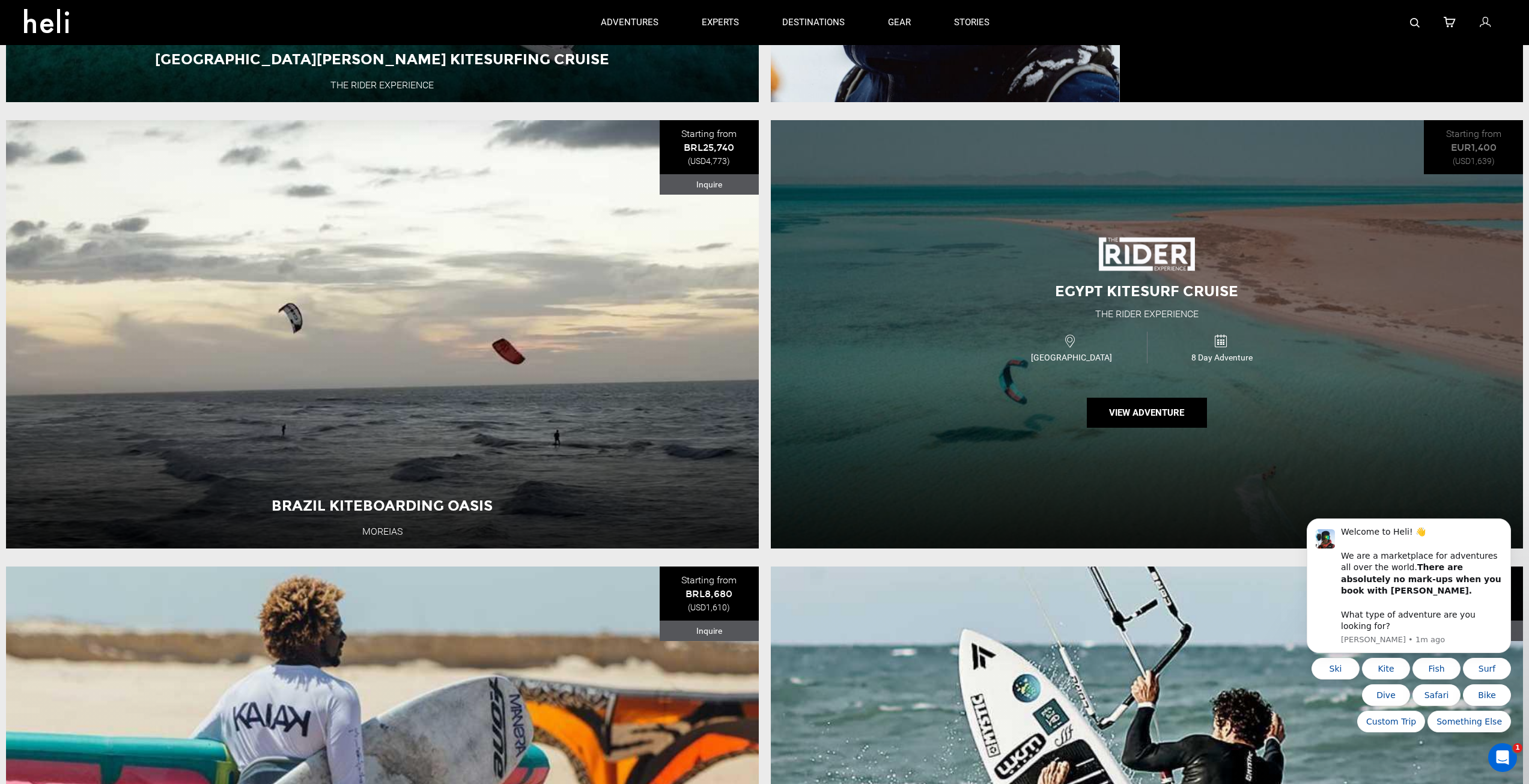
scroll to position [2282, 0]
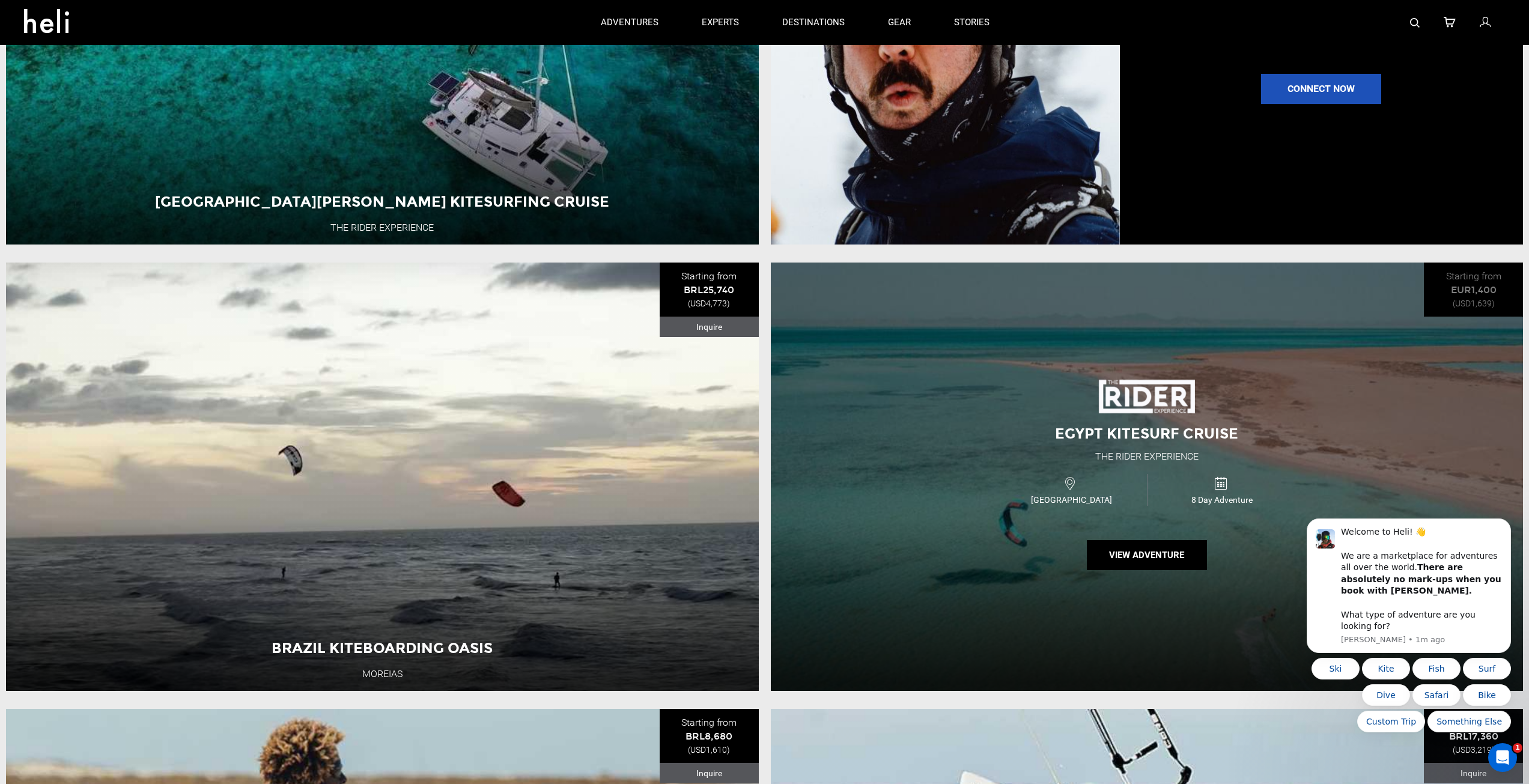
click at [881, 424] on div "Egypt Kitesurf Cruise The Rider Experience [GEOGRAPHIC_DATA] 8 Day Adventure Vi…" at bounding box center [1147, 476] width 753 height 428
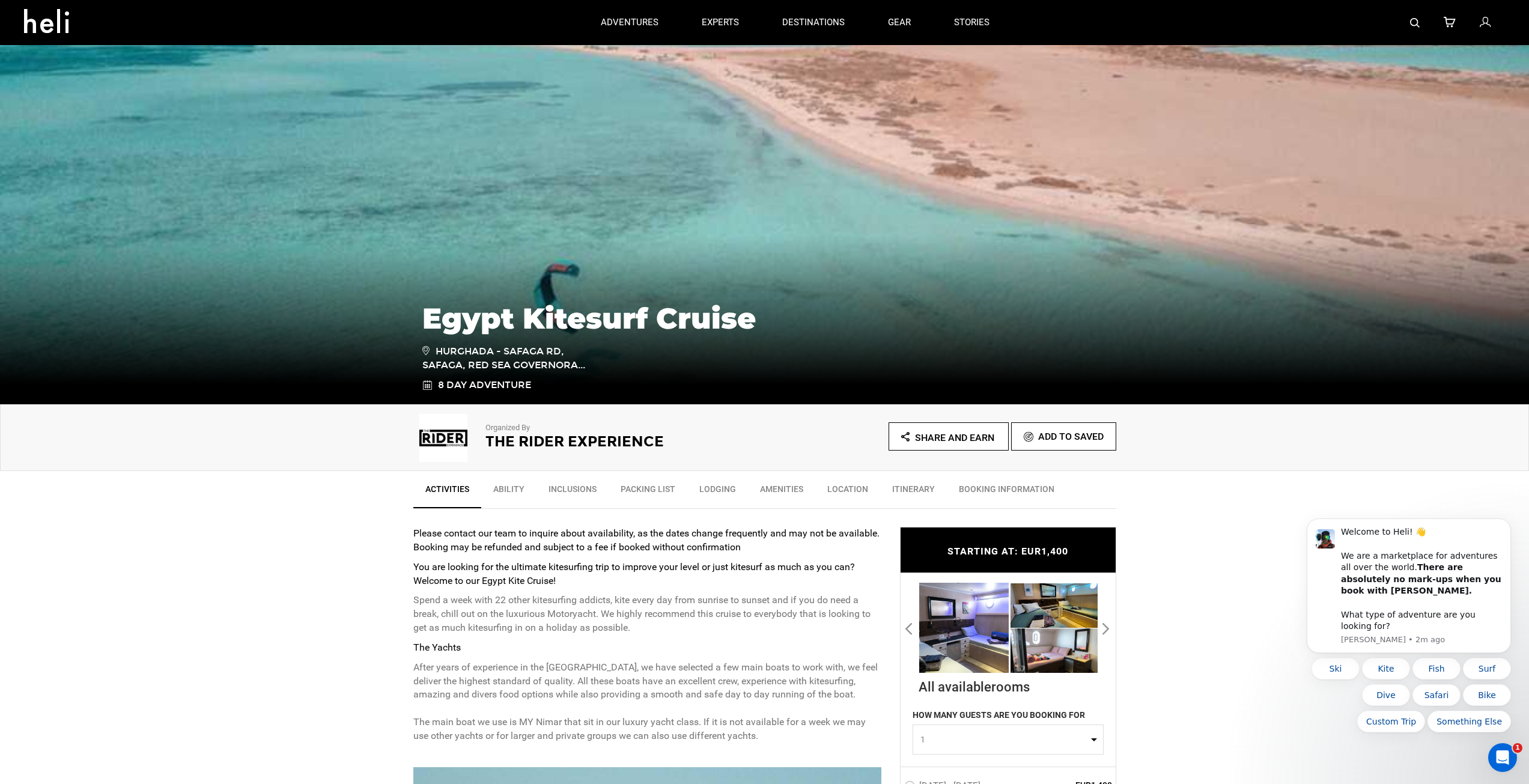
click at [58, 27] on icon at bounding box center [51, 17] width 54 height 19
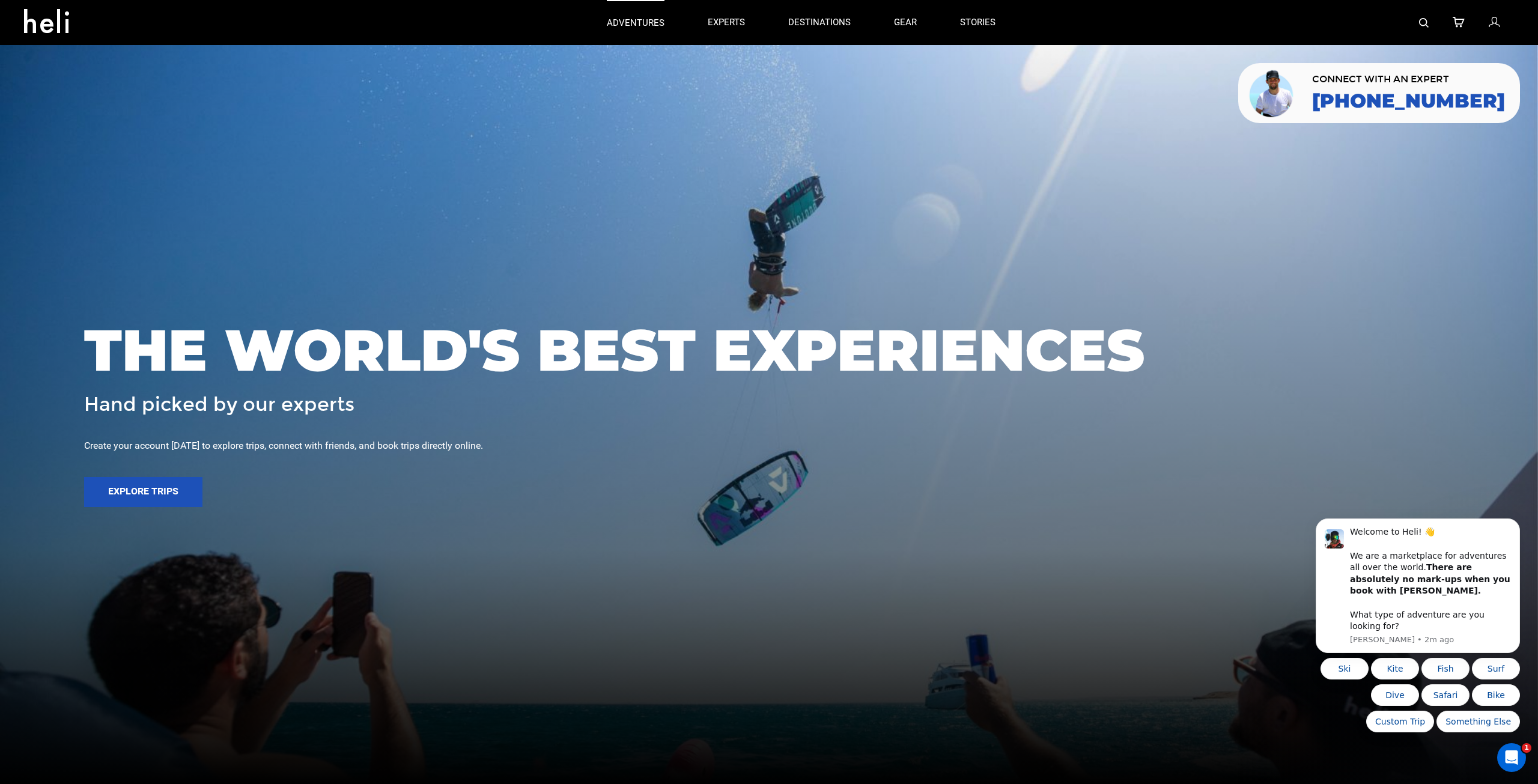
click at [631, 25] on p "adventures" at bounding box center [636, 23] width 58 height 12
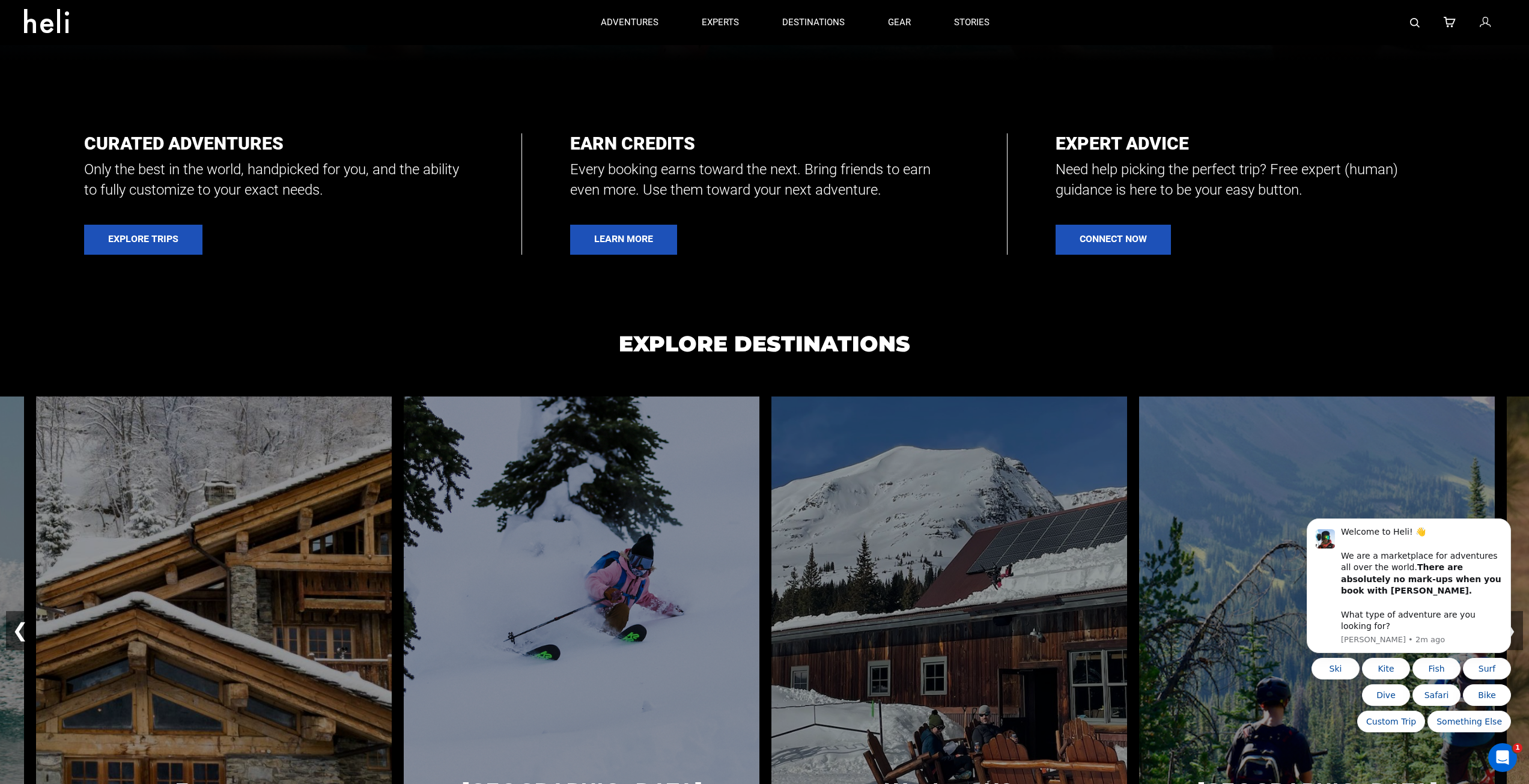
scroll to position [721, 0]
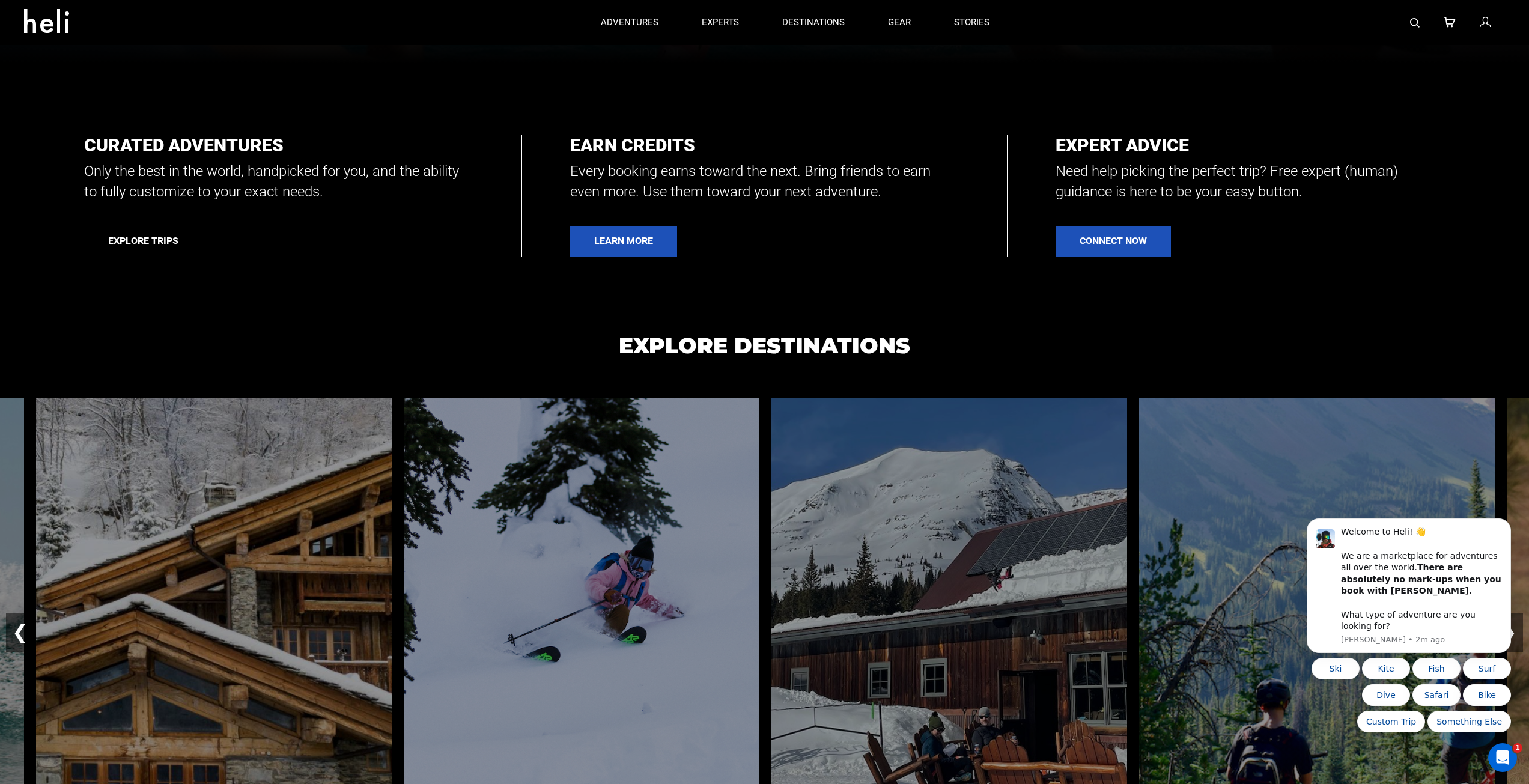
click at [140, 243] on link "Explore Trips" at bounding box center [143, 241] width 118 height 30
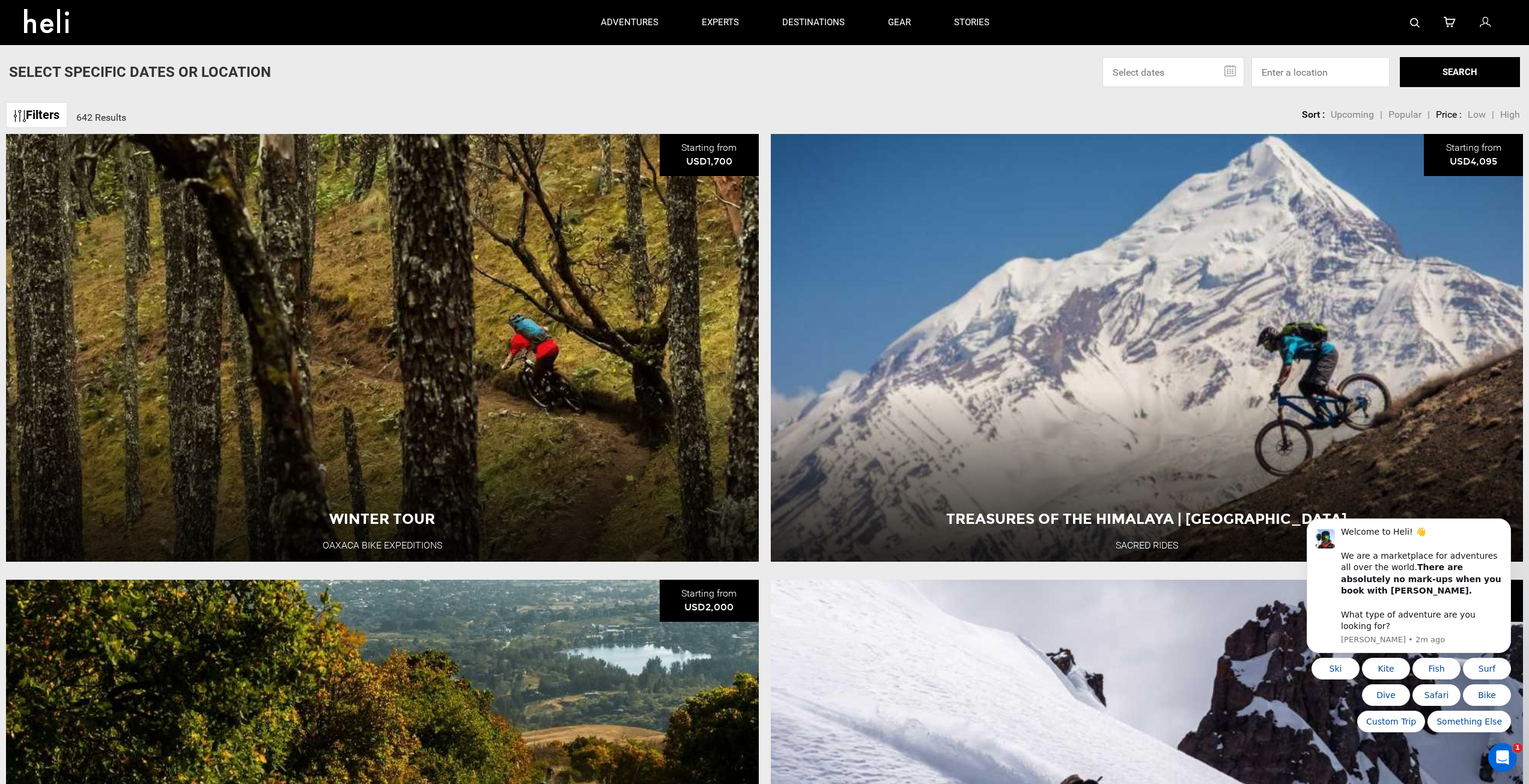
click at [35, 107] on link "Filters" at bounding box center [36, 115] width 61 height 26
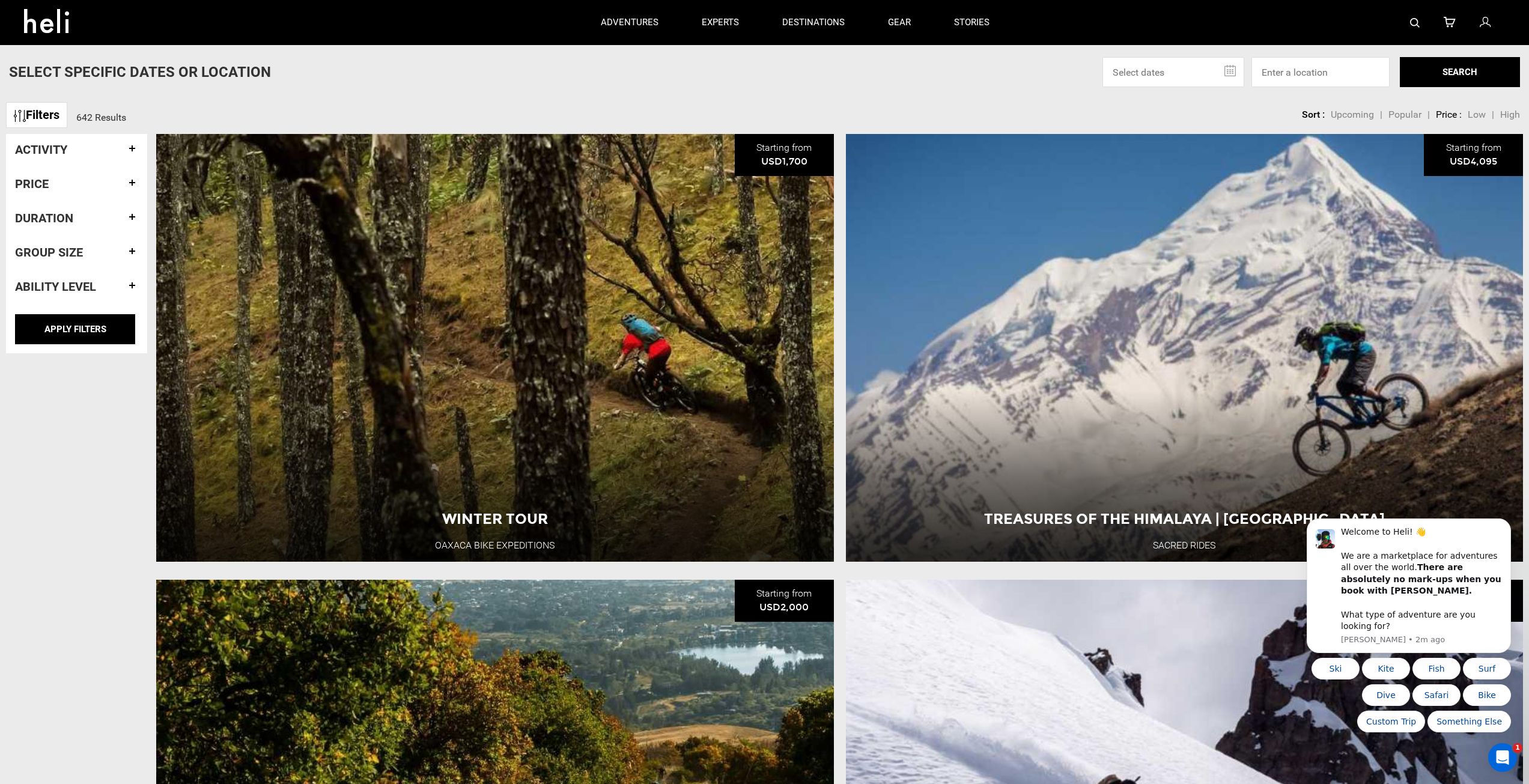
click at [40, 113] on link "Filters" at bounding box center [36, 115] width 61 height 26
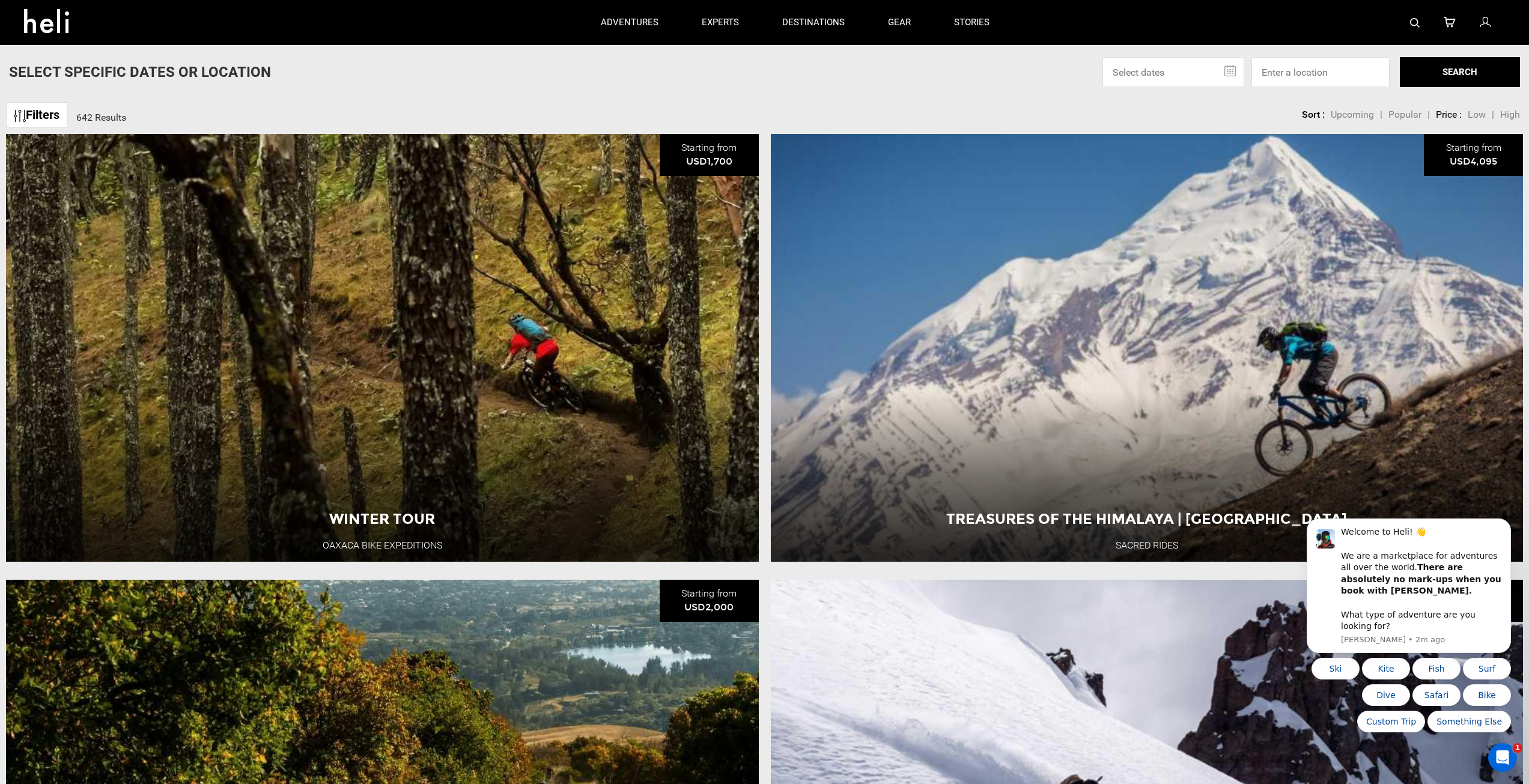
drag, startPoint x: 1159, startPoint y: 73, endPoint x: 1171, endPoint y: 70, distance: 12.4
click at [1159, 73] on input "text" at bounding box center [1173, 72] width 142 height 30
click at [1295, 81] on input at bounding box center [1321, 72] width 138 height 30
type input "[GEOGRAPHIC_DATA], [GEOGRAPHIC_DATA], [GEOGRAPHIC_DATA]"
click at [1493, 67] on button "SEARCH" at bounding box center [1460, 72] width 120 height 30
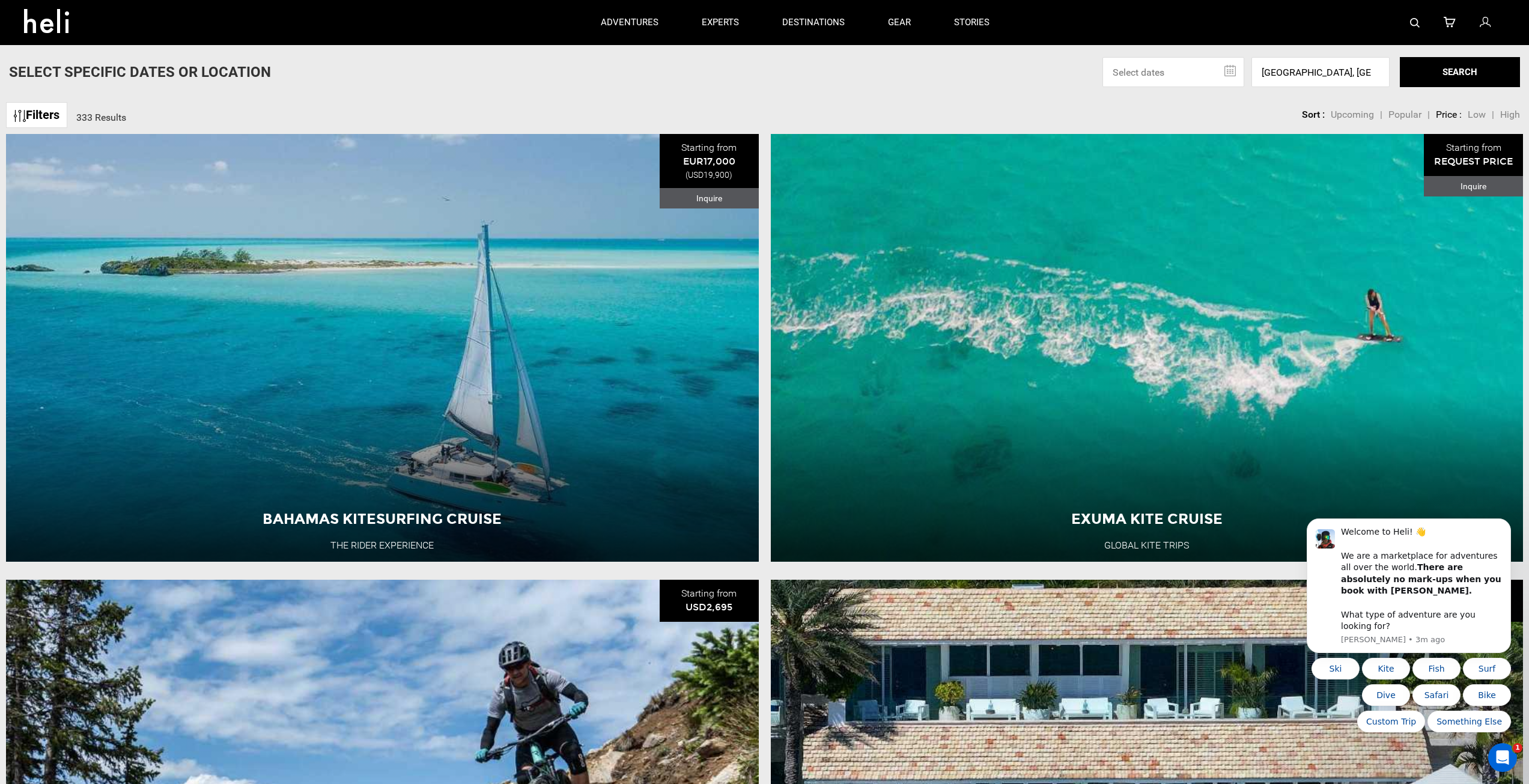
click at [35, 23] on icon at bounding box center [51, 17] width 54 height 19
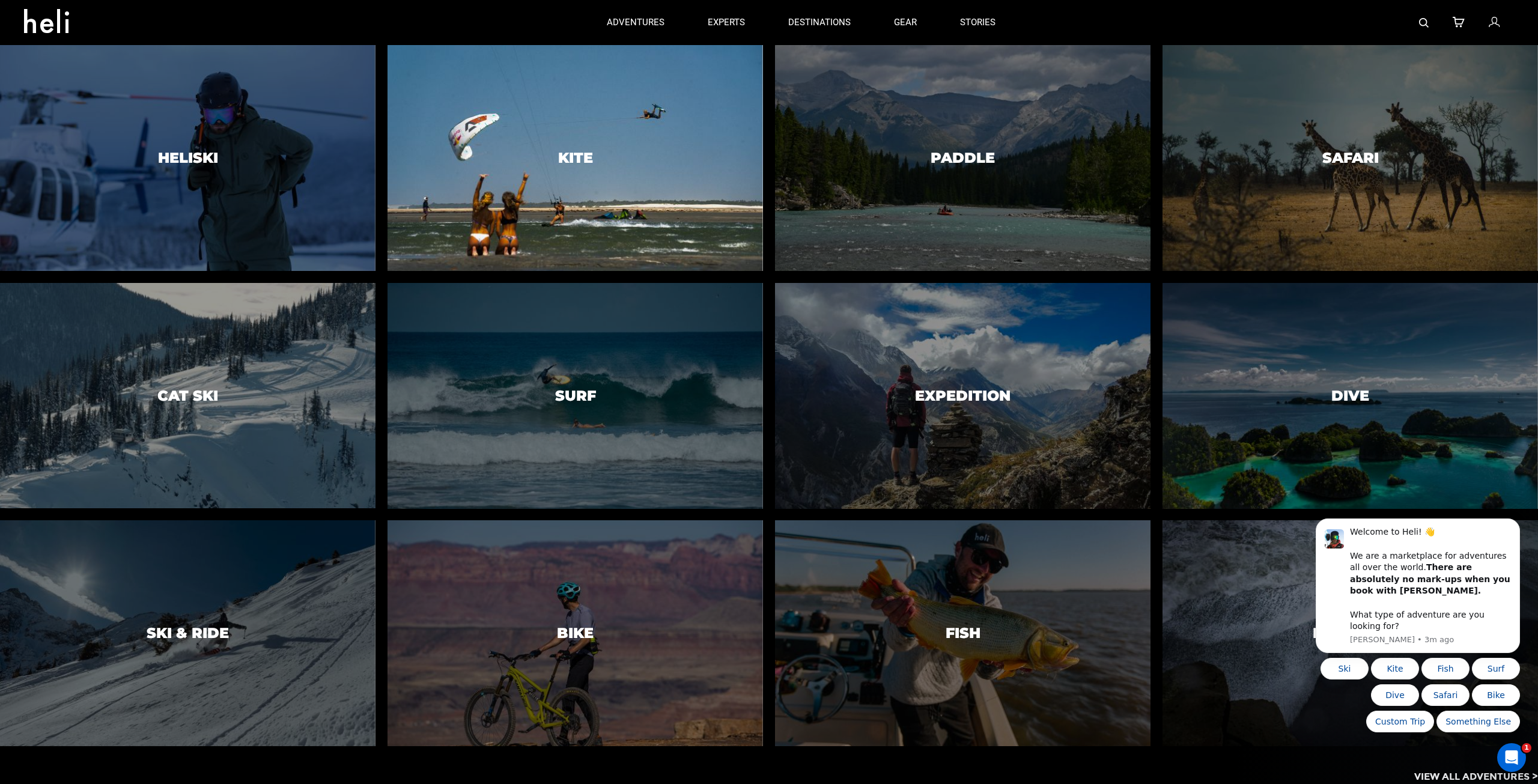
click at [633, 205] on div at bounding box center [576, 157] width 383 height 230
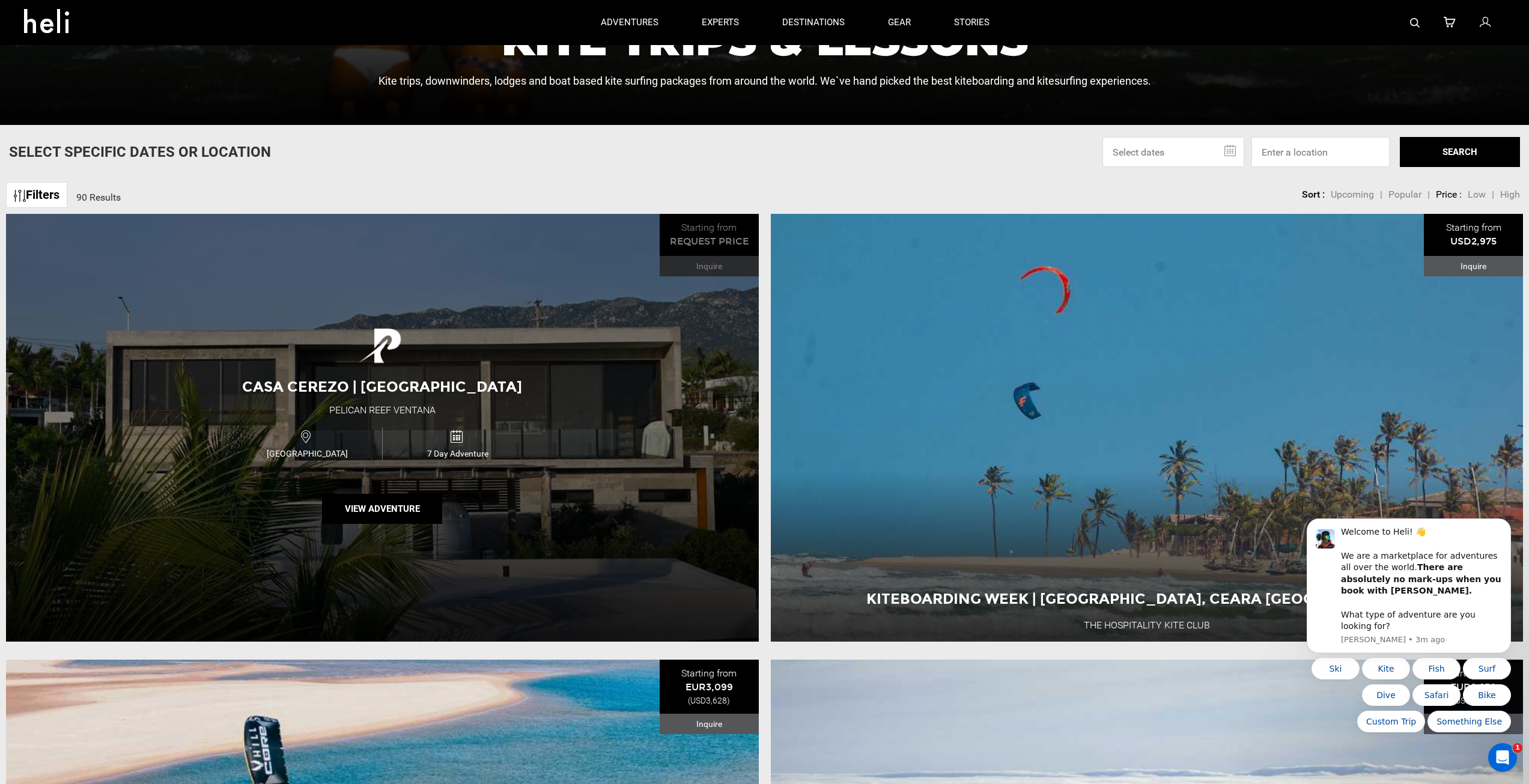
scroll to position [541, 0]
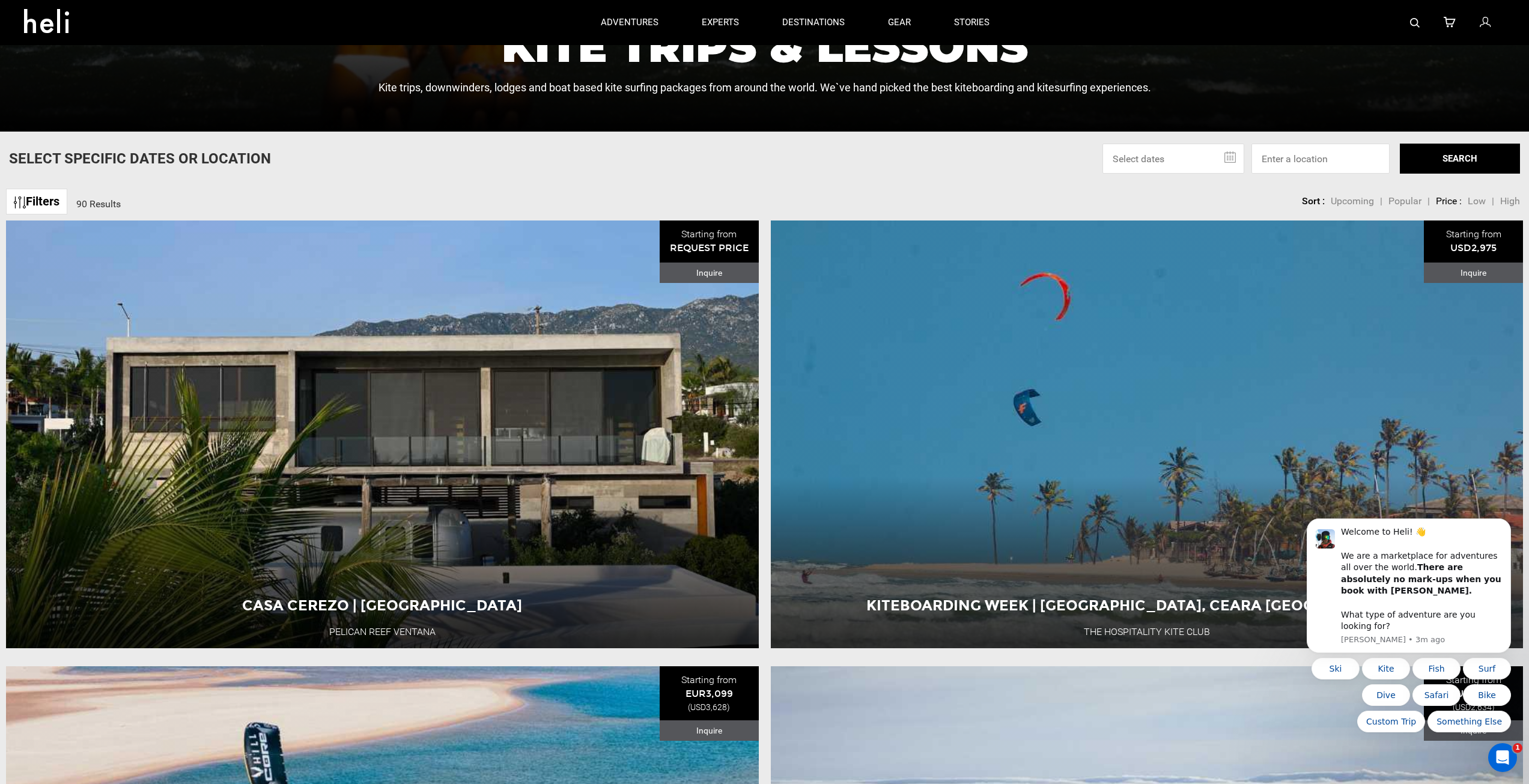
click at [62, 205] on link "Filters" at bounding box center [36, 202] width 61 height 26
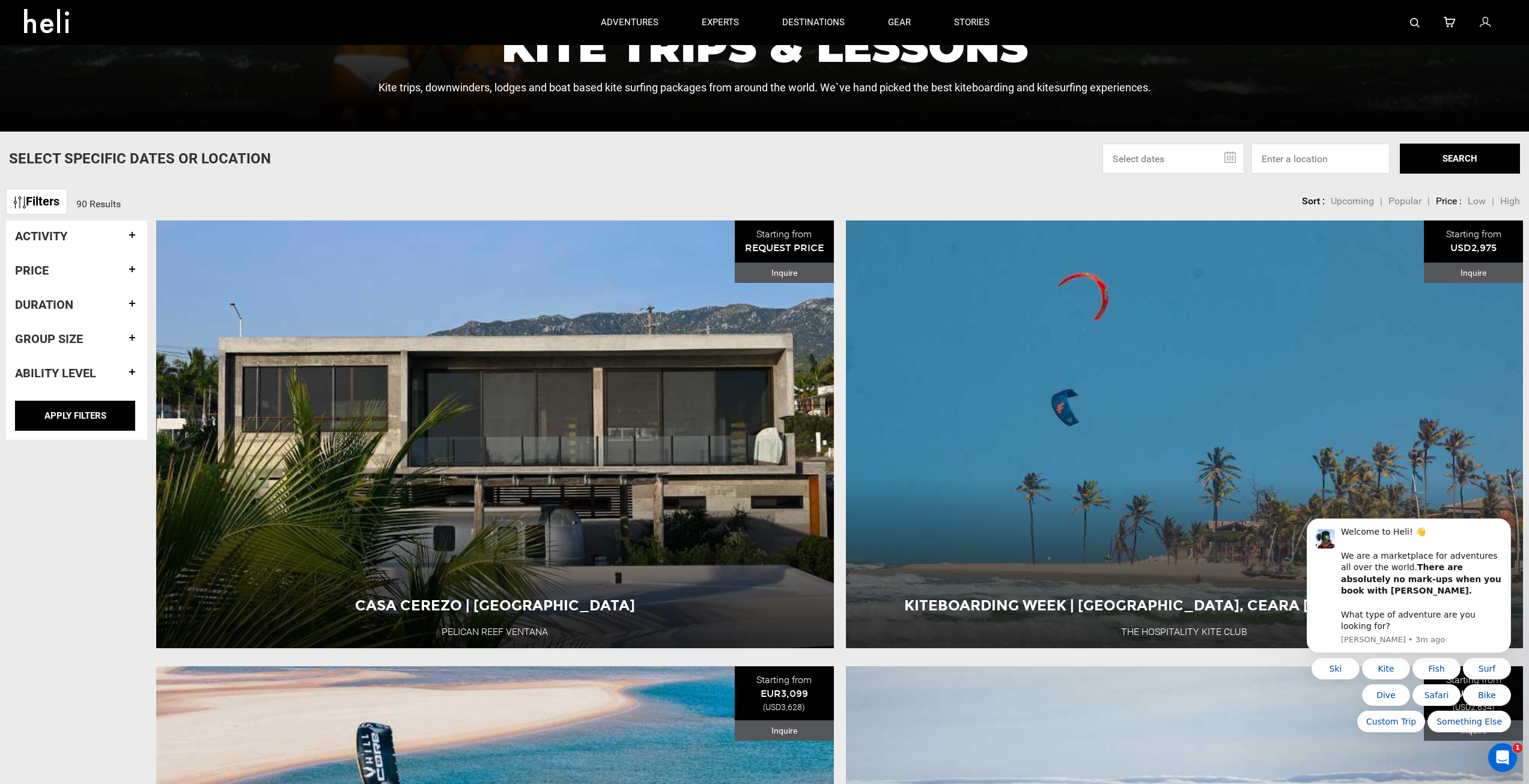
click at [58, 206] on link "Filters" at bounding box center [36, 202] width 61 height 26
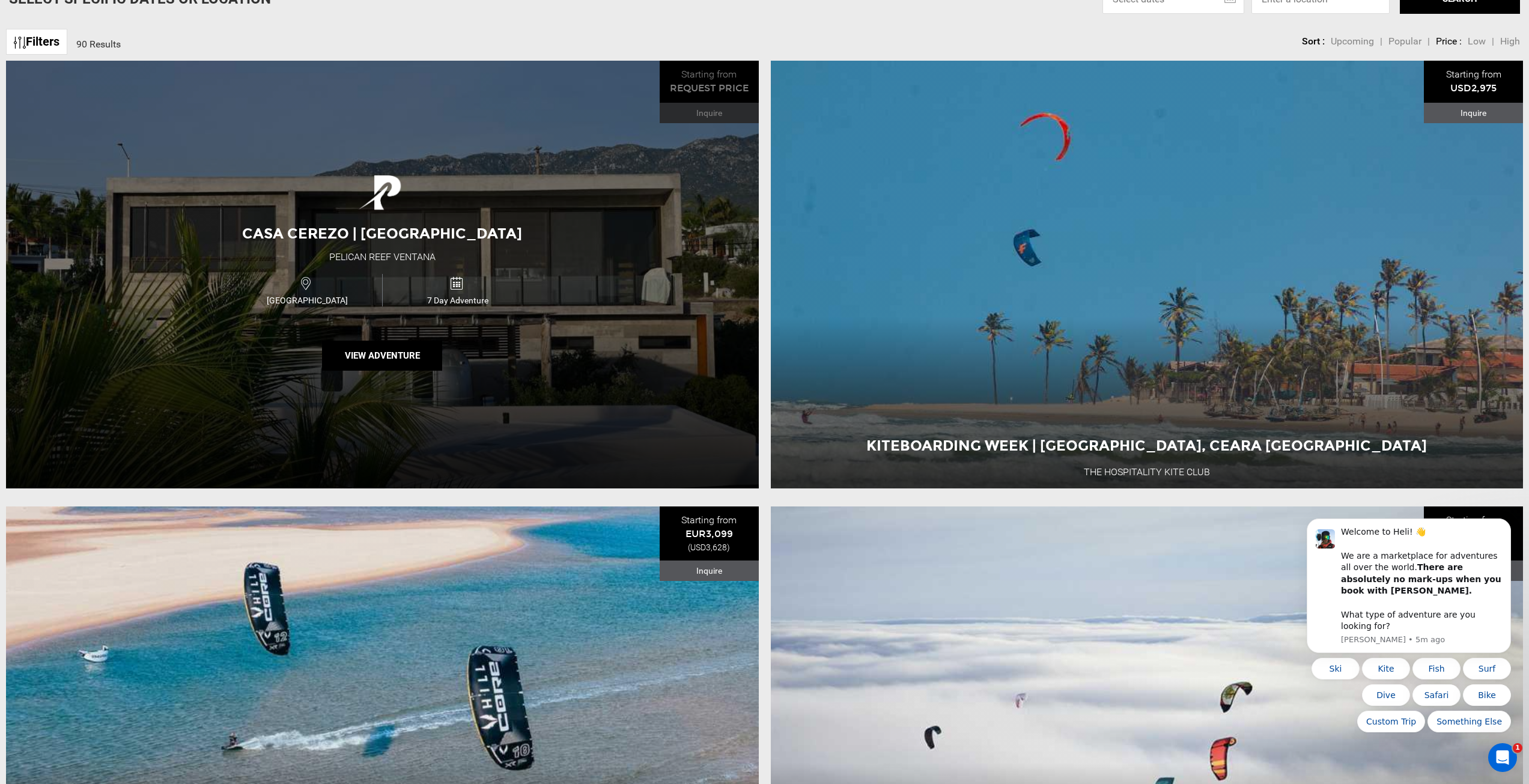
scroll to position [721, 0]
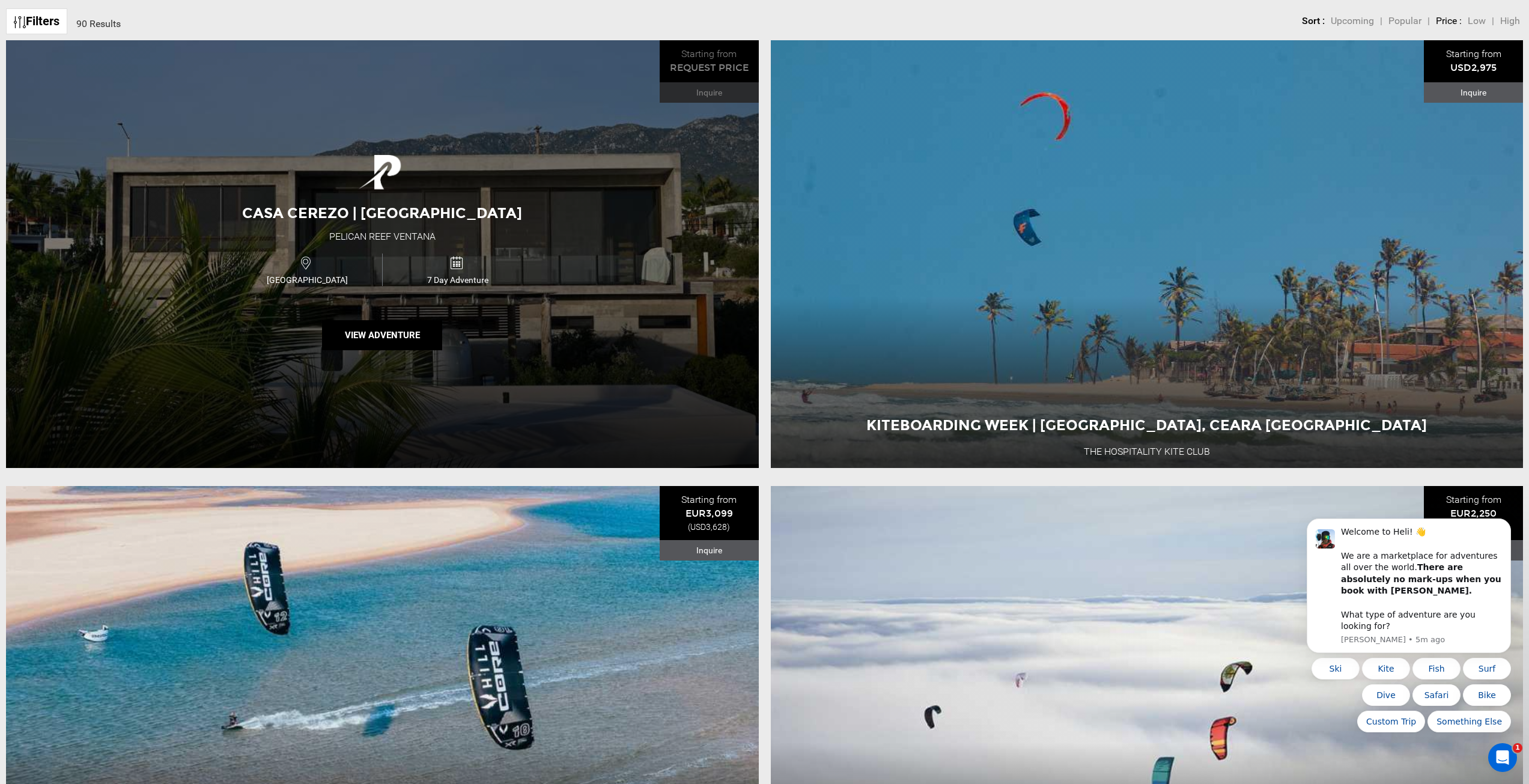
click at [547, 277] on div "Mexico 7 Day Adventure" at bounding box center [382, 269] width 452 height 40
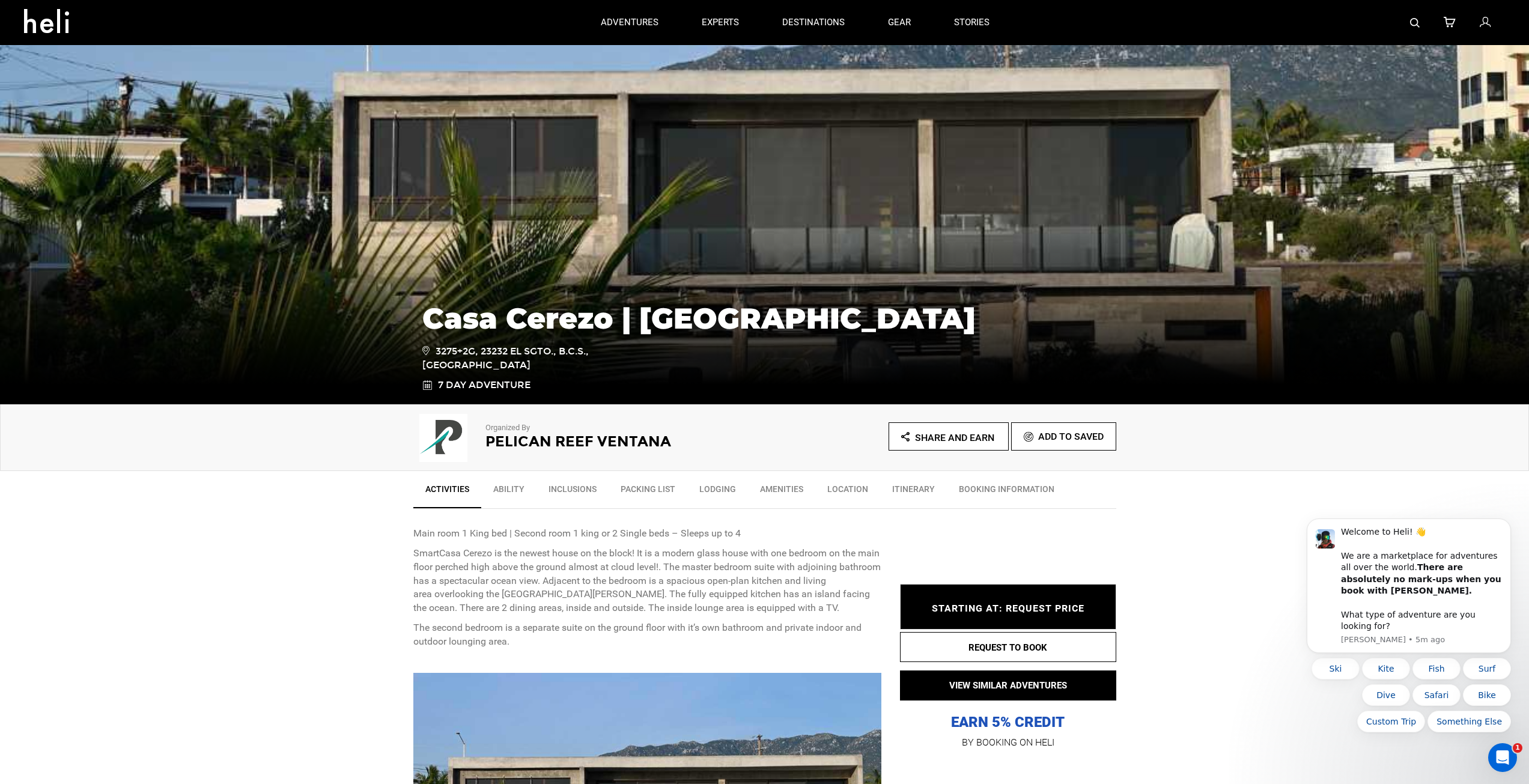
scroll to position [300, 0]
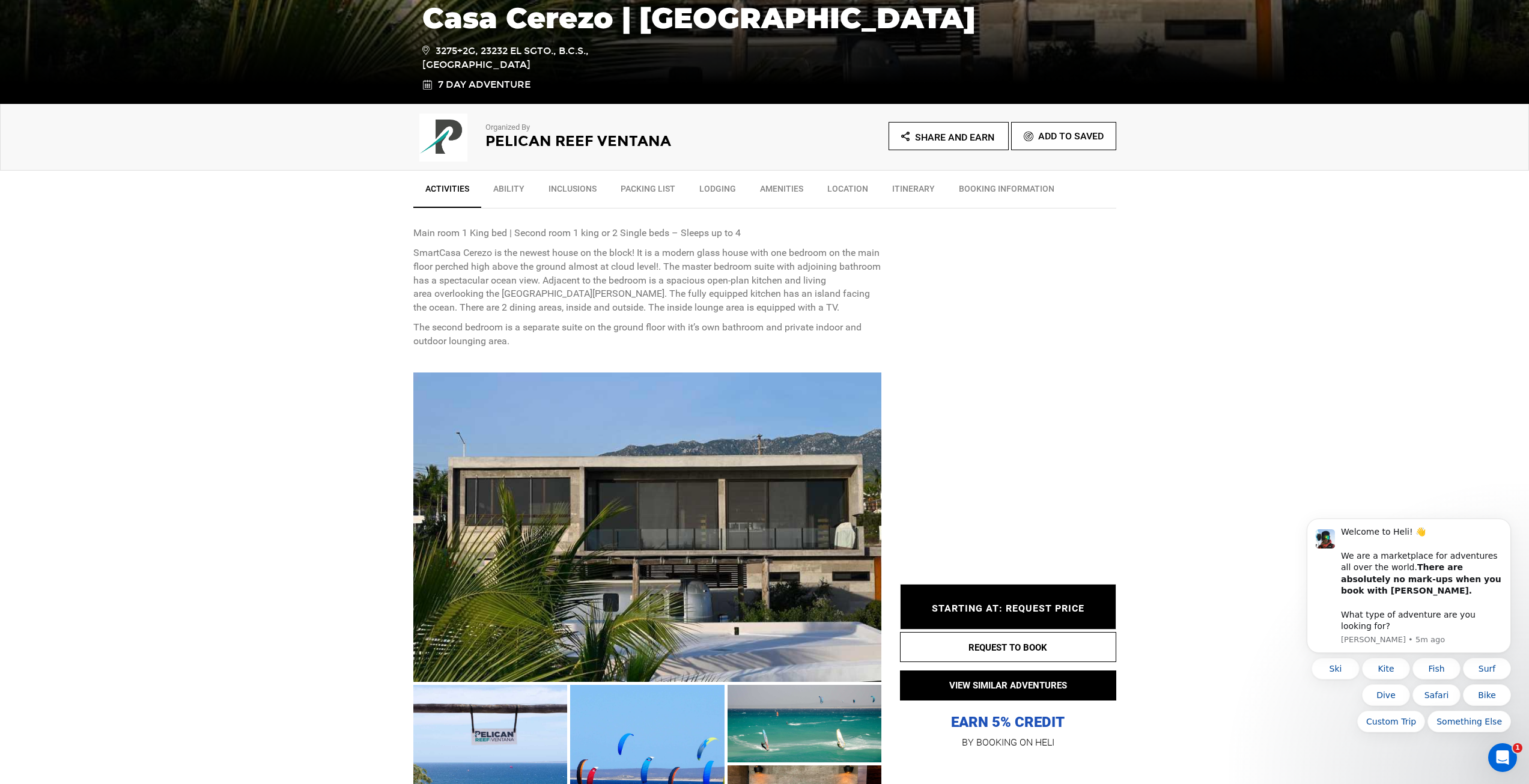
click at [1019, 606] on span "STARTING AT: REQUEST PRICE" at bounding box center [1009, 608] width 153 height 12
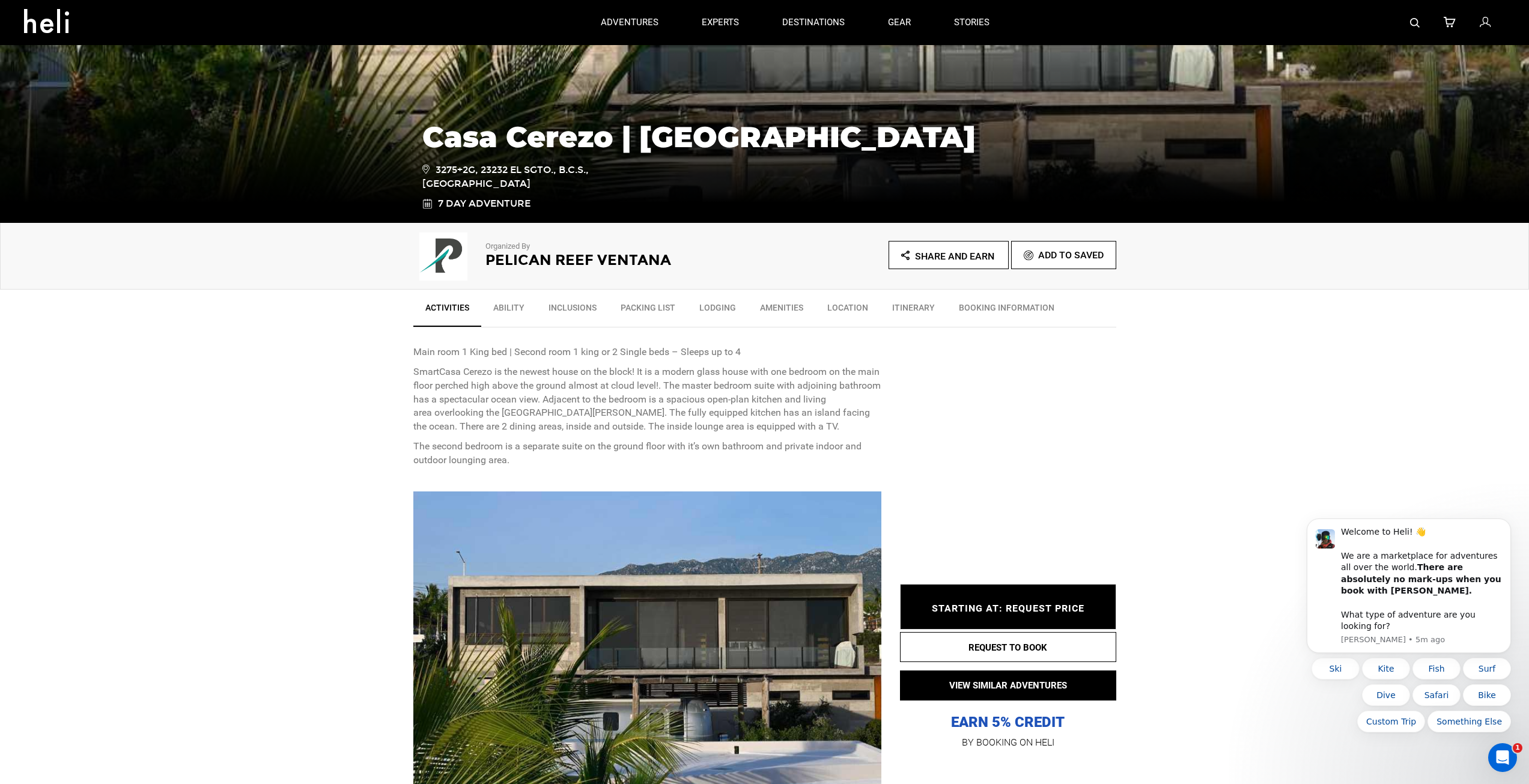
scroll to position [180, 0]
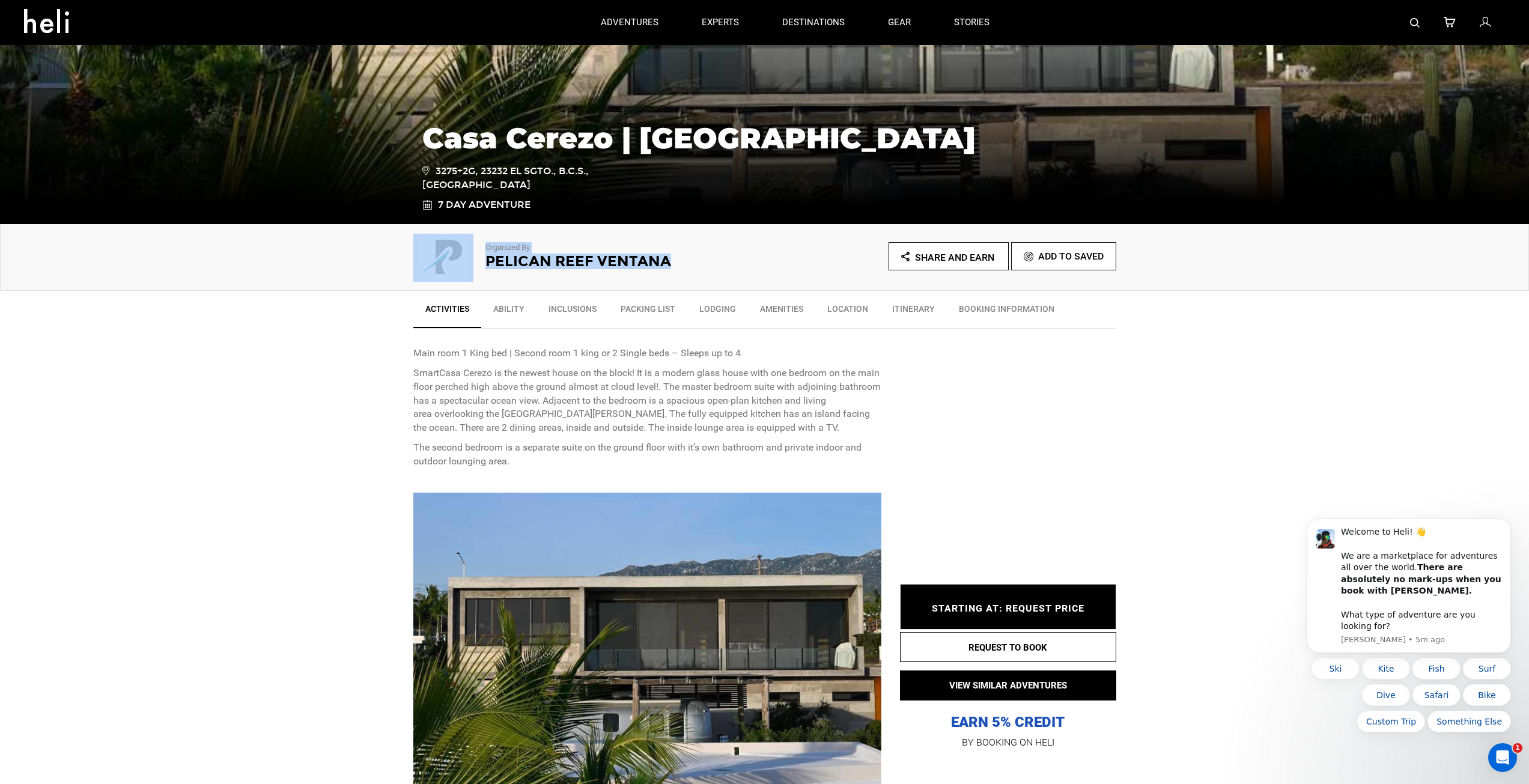
drag, startPoint x: 689, startPoint y: 263, endPoint x: 484, endPoint y: 240, distance: 206.3
click at [484, 240] on div "Organized By [GEOGRAPHIC_DATA]" at bounding box center [589, 254] width 351 height 48
click at [361, 248] on div "Organized By [GEOGRAPHIC_DATA] Share and Earn Add To Saved" at bounding box center [764, 258] width 1529 height 67
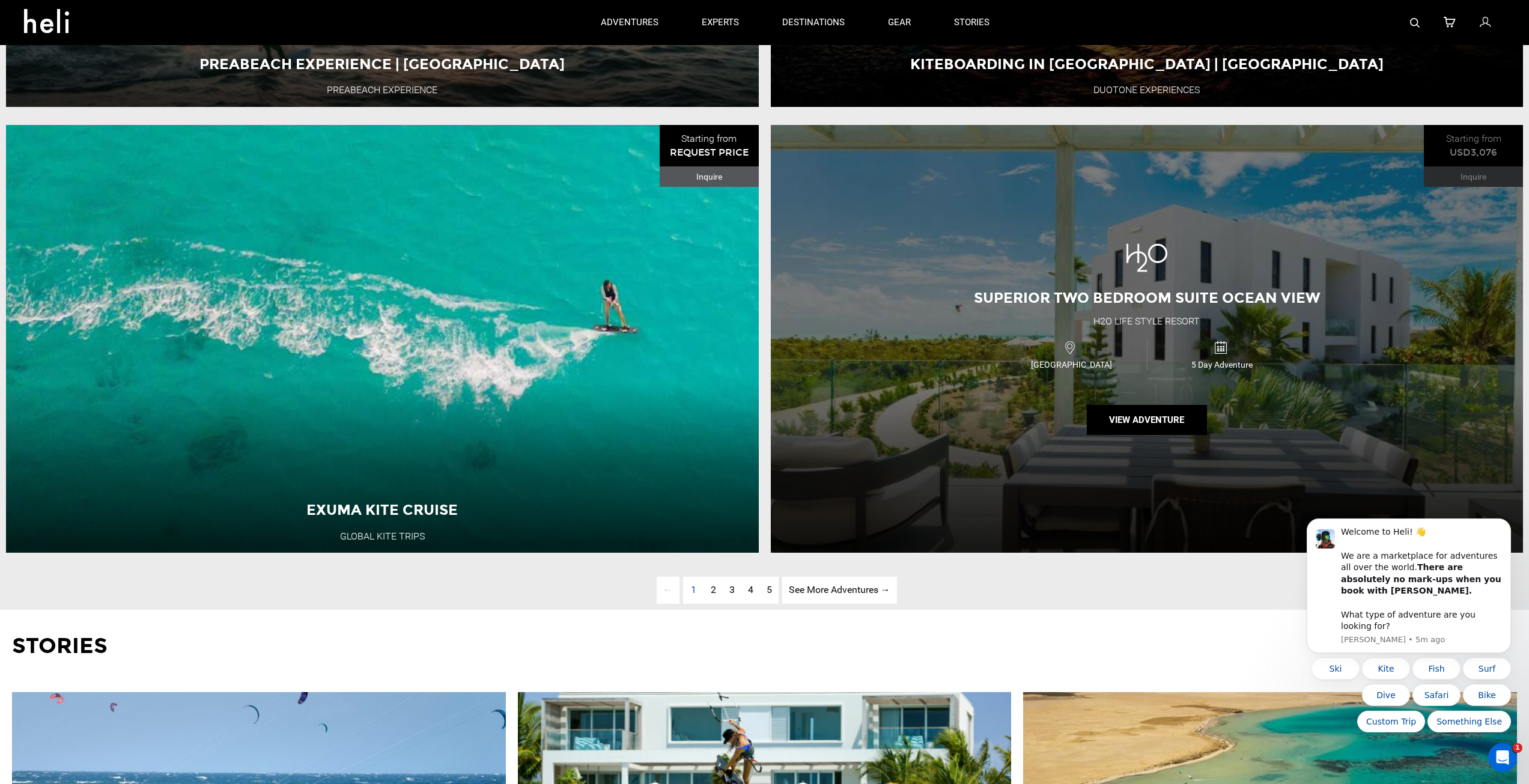
scroll to position [5055, 0]
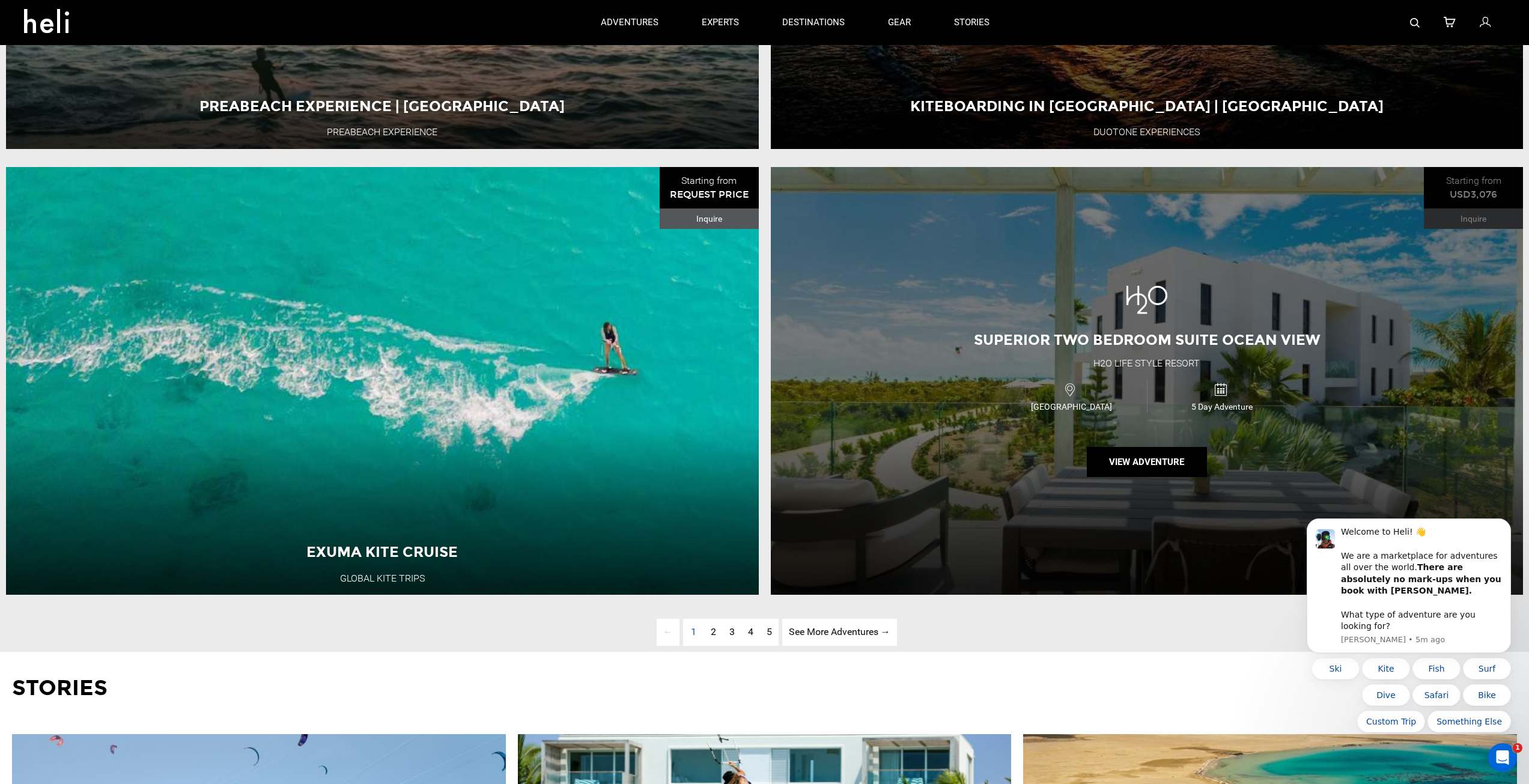
click at [1027, 325] on div "Superior Two Bedroom Suite Ocean View H2O Life Style Resort [GEOGRAPHIC_DATA] 5…" at bounding box center [1147, 381] width 753 height 428
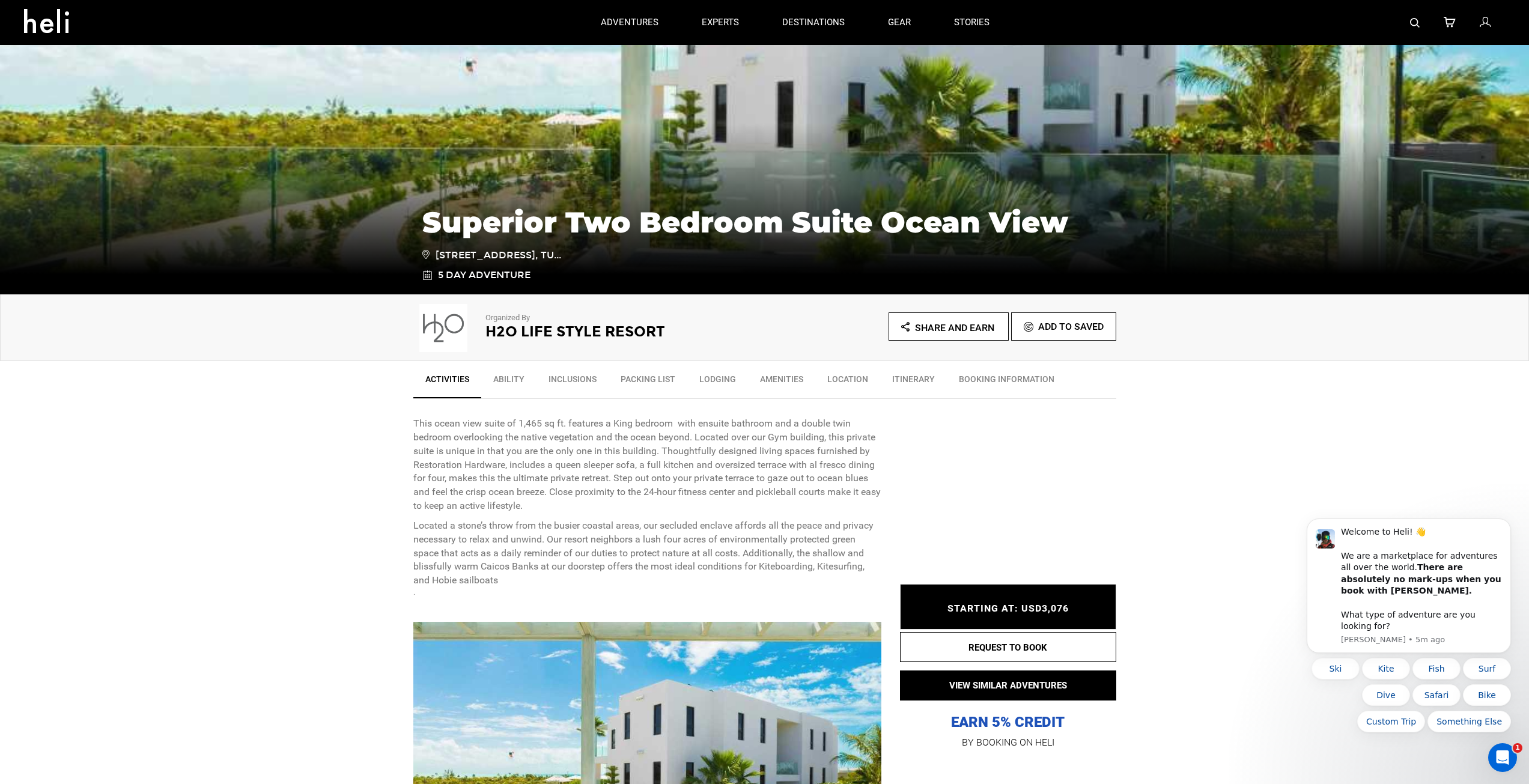
scroll to position [120, 0]
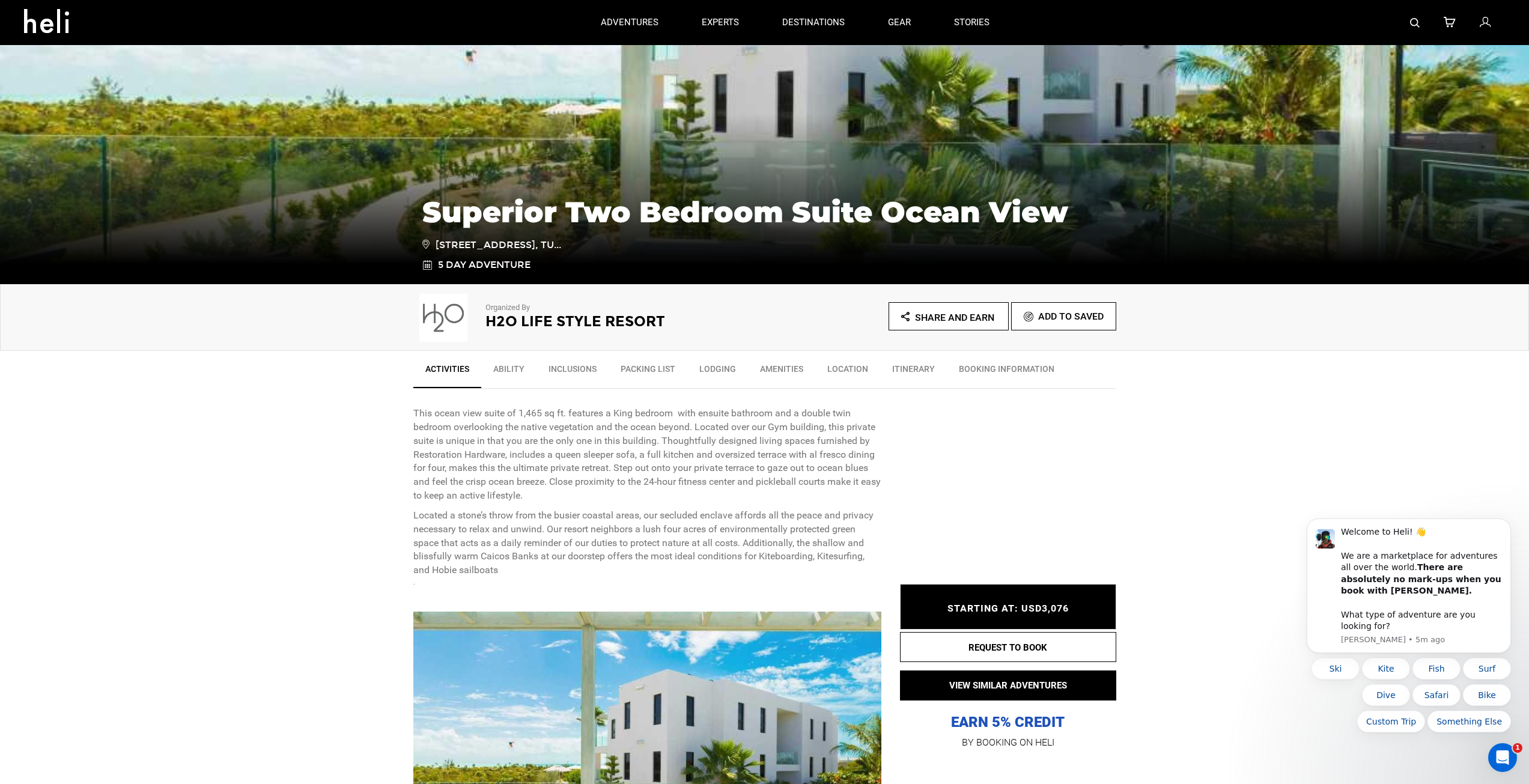
click at [1006, 612] on span "STARTING AT: USD3,076" at bounding box center [1008, 608] width 121 height 12
click at [993, 647] on button "REQUEST TO BOOK" at bounding box center [1008, 647] width 216 height 30
